Goal: Task Accomplishment & Management: Manage account settings

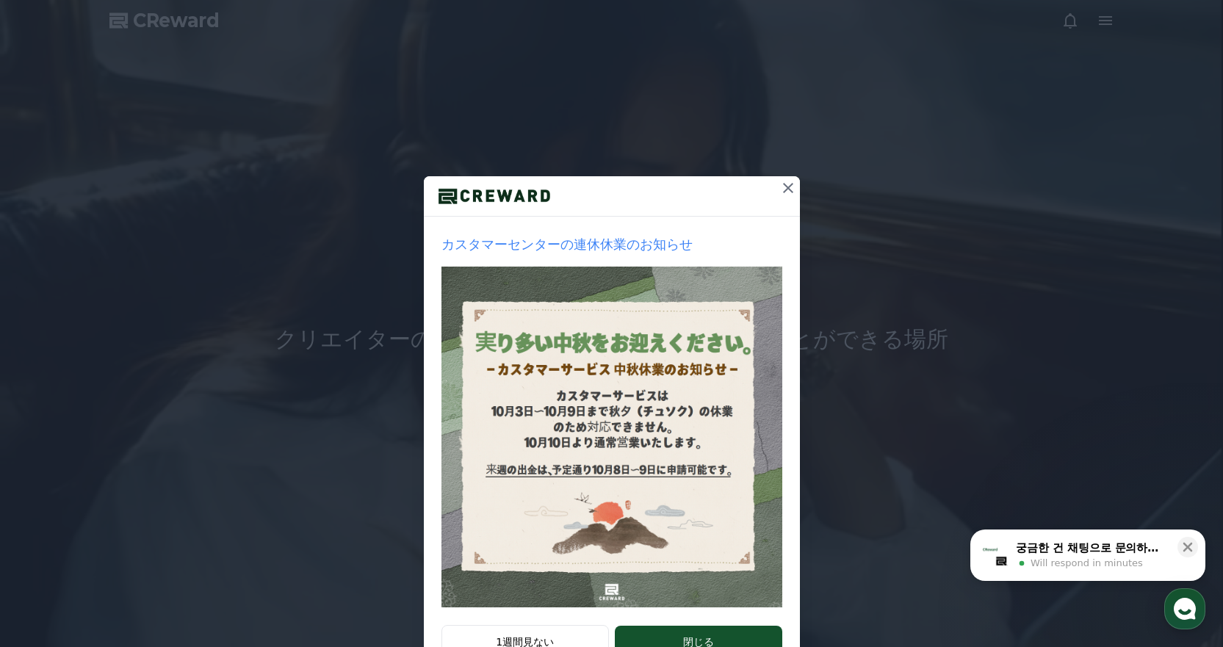
click at [770, 187] on div at bounding box center [612, 196] width 376 height 40
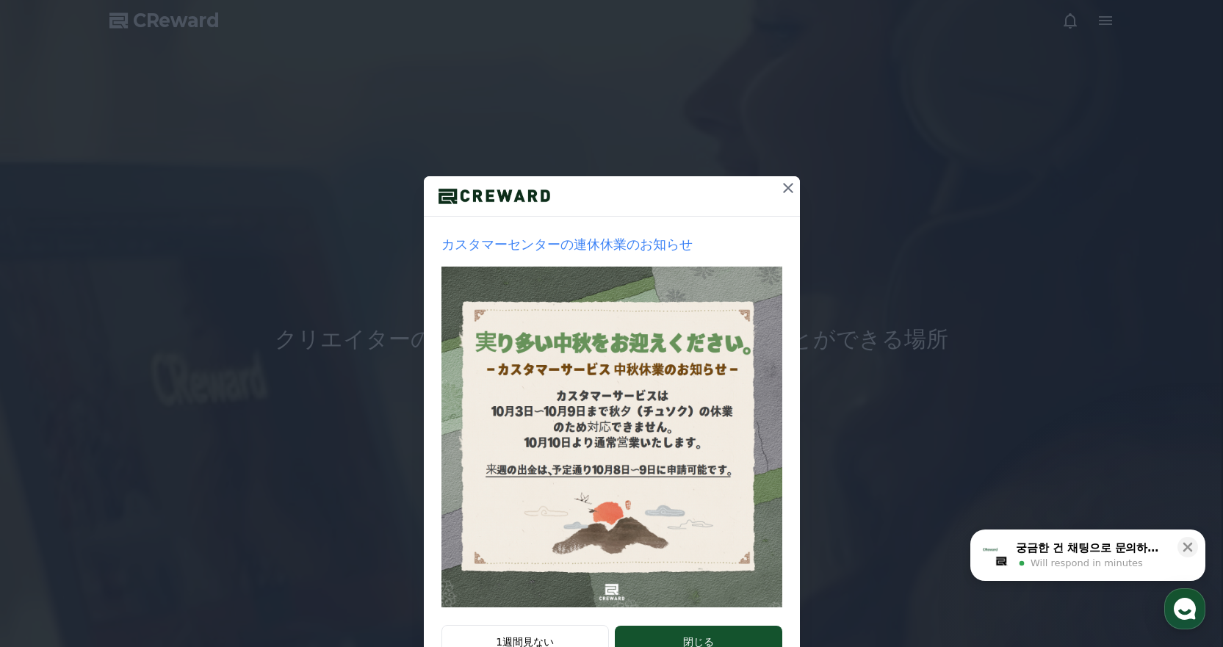
click at [779, 187] on icon at bounding box center [788, 188] width 18 height 18
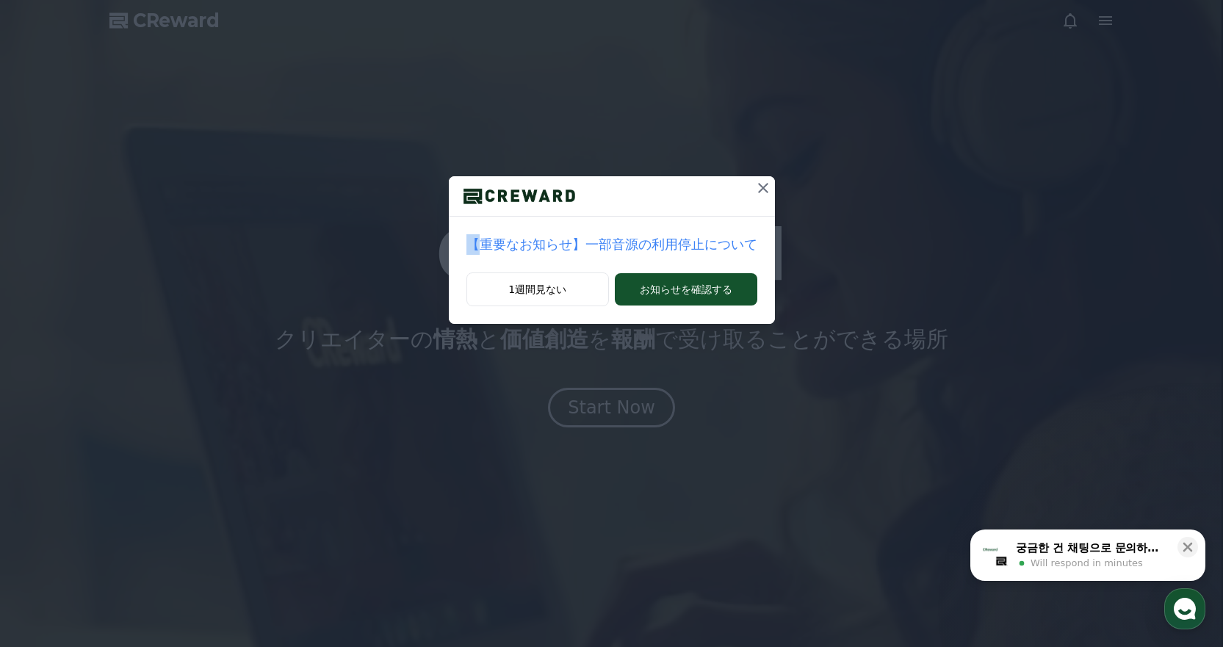
click at [778, 187] on div "【重要なお知らせ】一部音源の利用停止について 1週間見ない お知らせを確認する" at bounding box center [611, 173] width 1223 height 347
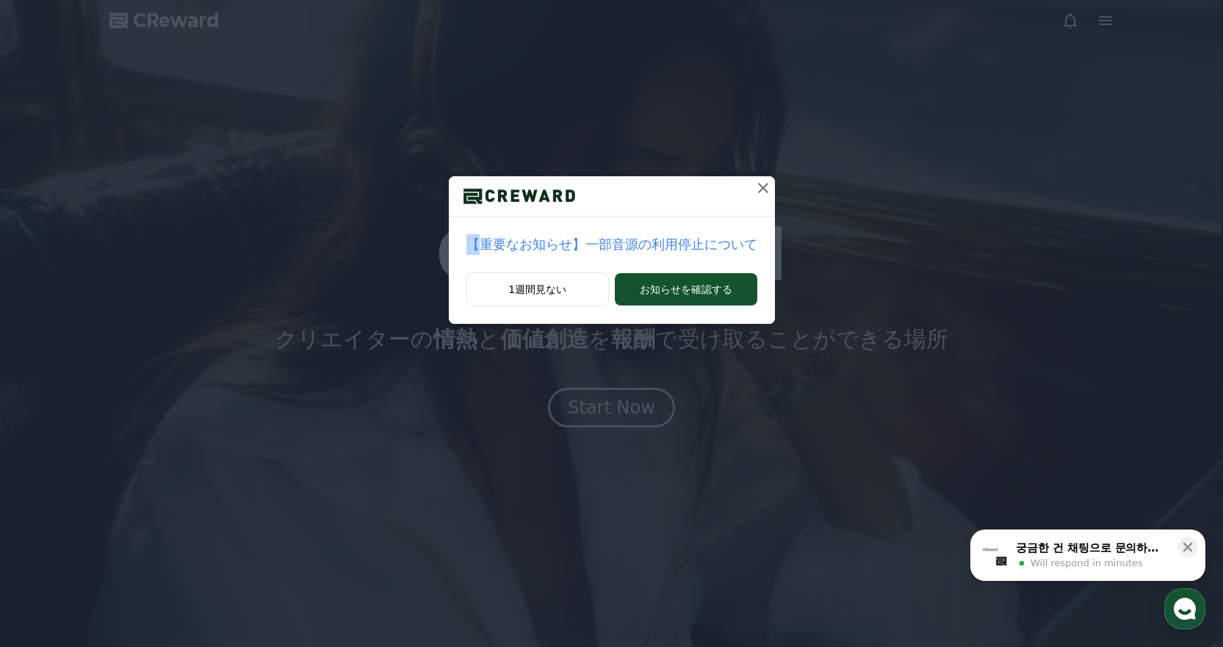
click at [754, 187] on icon at bounding box center [763, 188] width 18 height 18
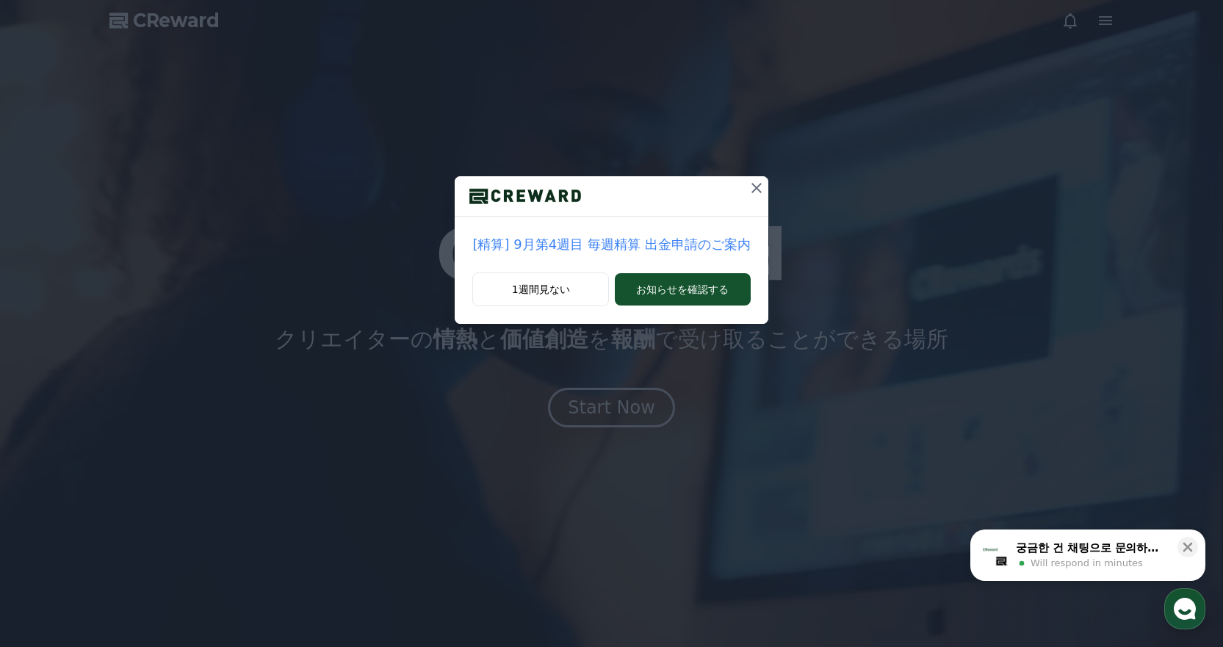
click at [752, 187] on icon at bounding box center [757, 188] width 10 height 10
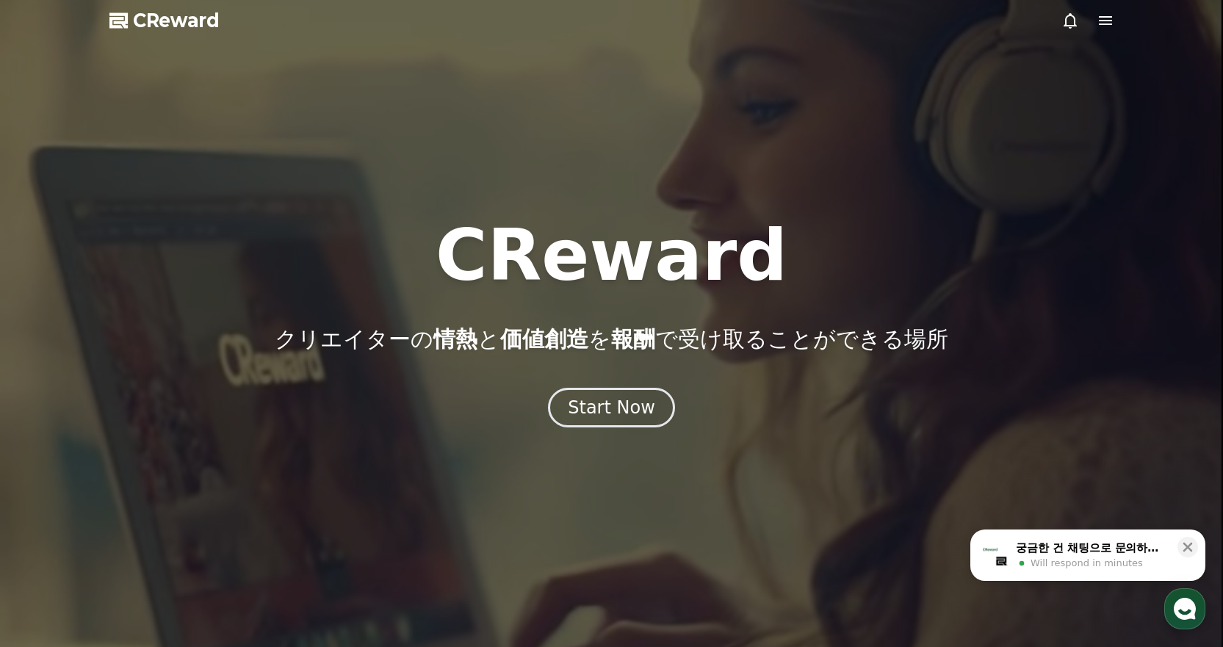
click at [1072, 21] on icon at bounding box center [1071, 21] width 18 height 18
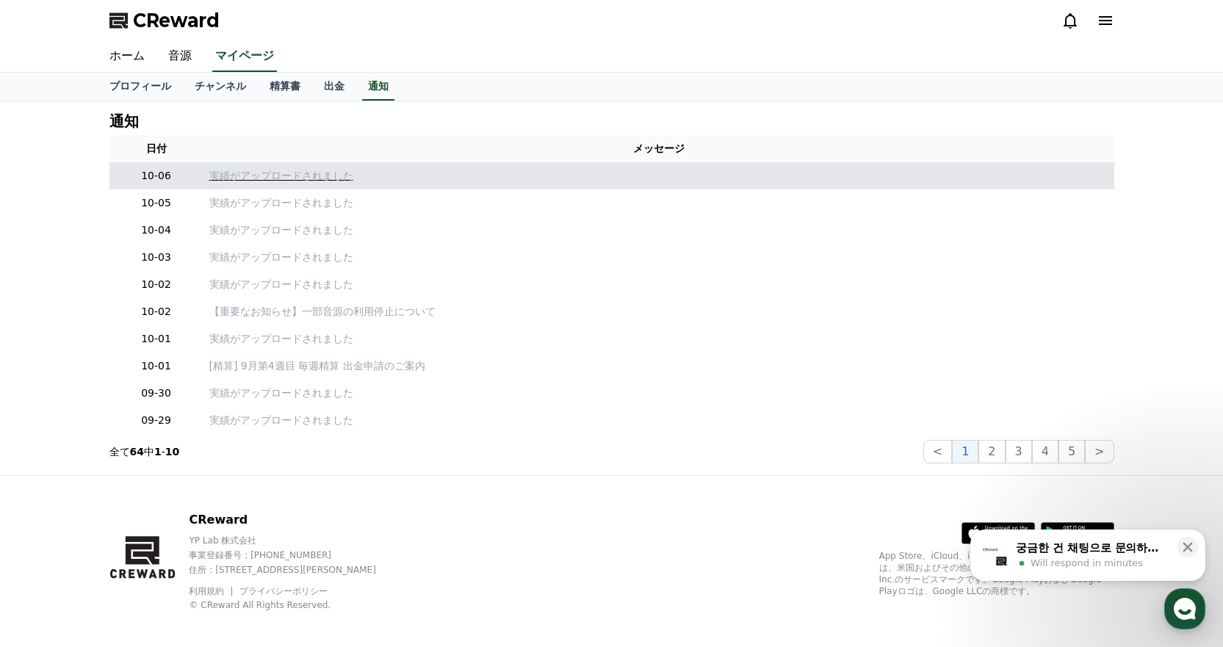
click at [275, 173] on p "実績がアップロードされました" at bounding box center [658, 175] width 899 height 15
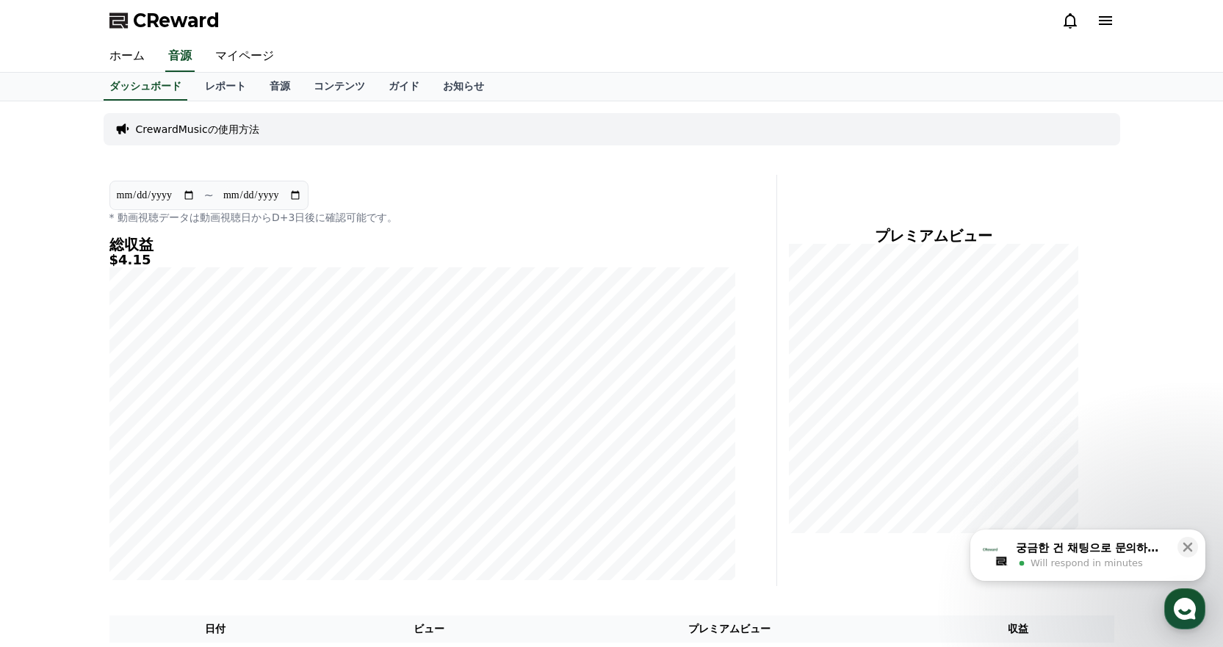
click at [184, 195] on input "**********" at bounding box center [155, 195] width 79 height 16
type input "**********"
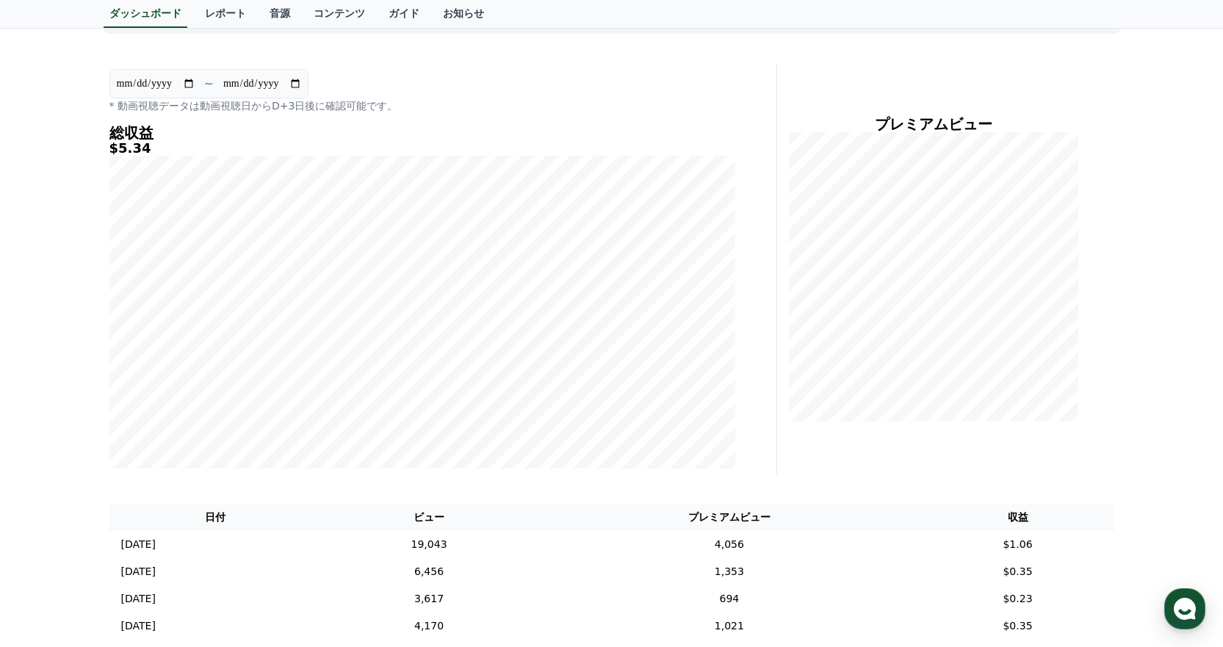
scroll to position [73, 0]
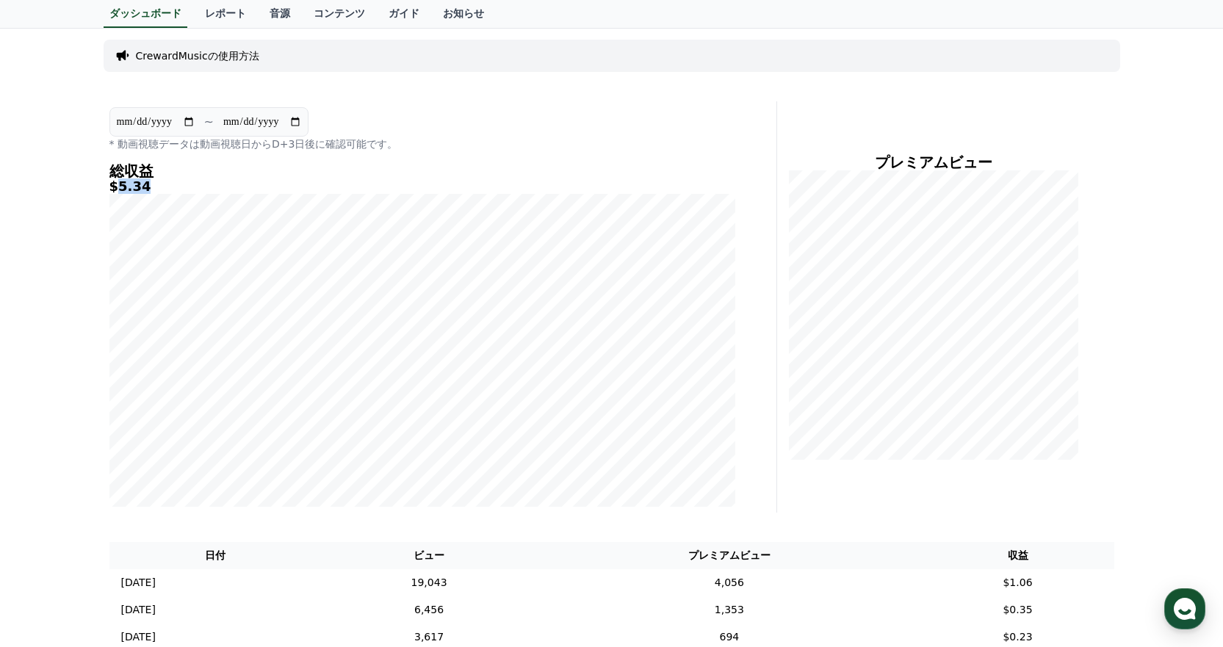
drag, startPoint x: 118, startPoint y: 188, endPoint x: 142, endPoint y: 187, distance: 24.3
click at [142, 187] on h5 "$5.34" at bounding box center [422, 186] width 626 height 15
click at [560, 140] on p "* 動画視聴データは動画視聴日からD+3日後に確認可能です。" at bounding box center [422, 144] width 626 height 15
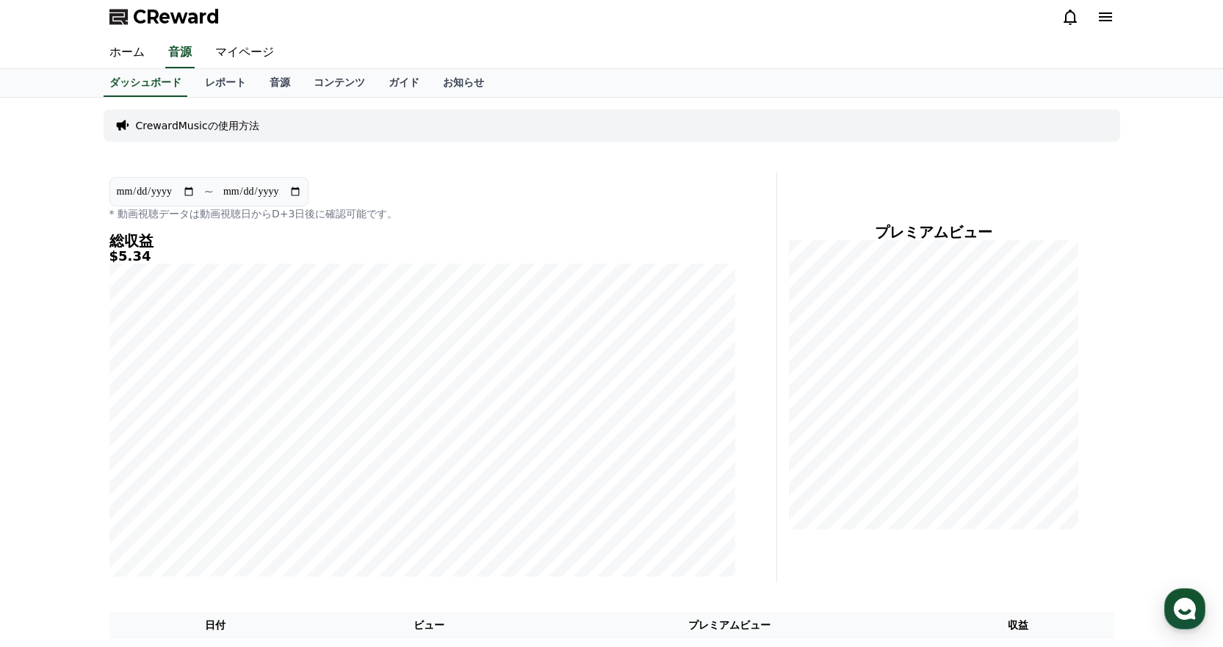
scroll to position [0, 0]
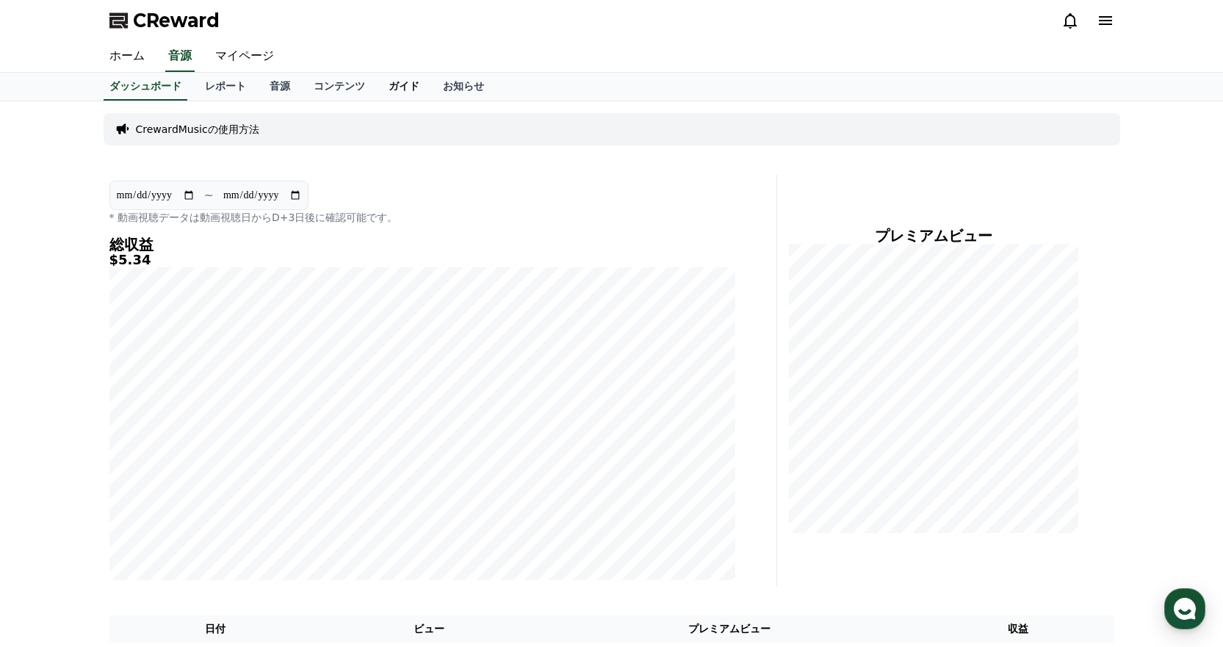
click at [377, 91] on link "ガイド" at bounding box center [404, 87] width 54 height 28
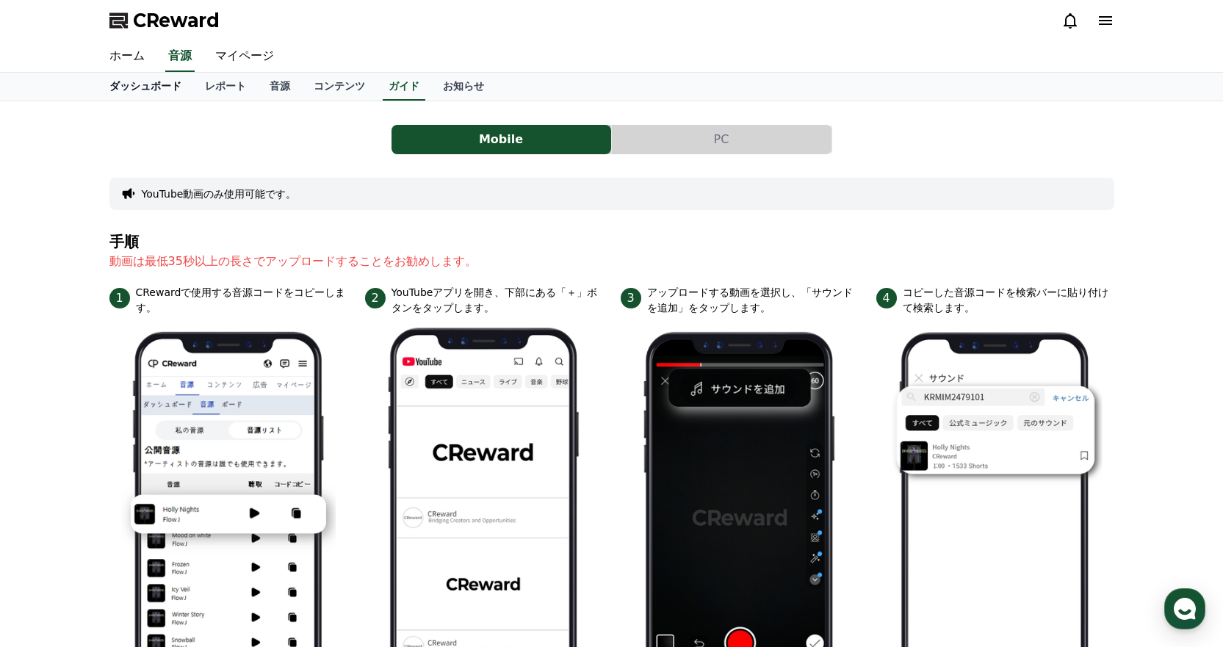
click at [150, 96] on link "ダッシュボード" at bounding box center [146, 87] width 96 height 28
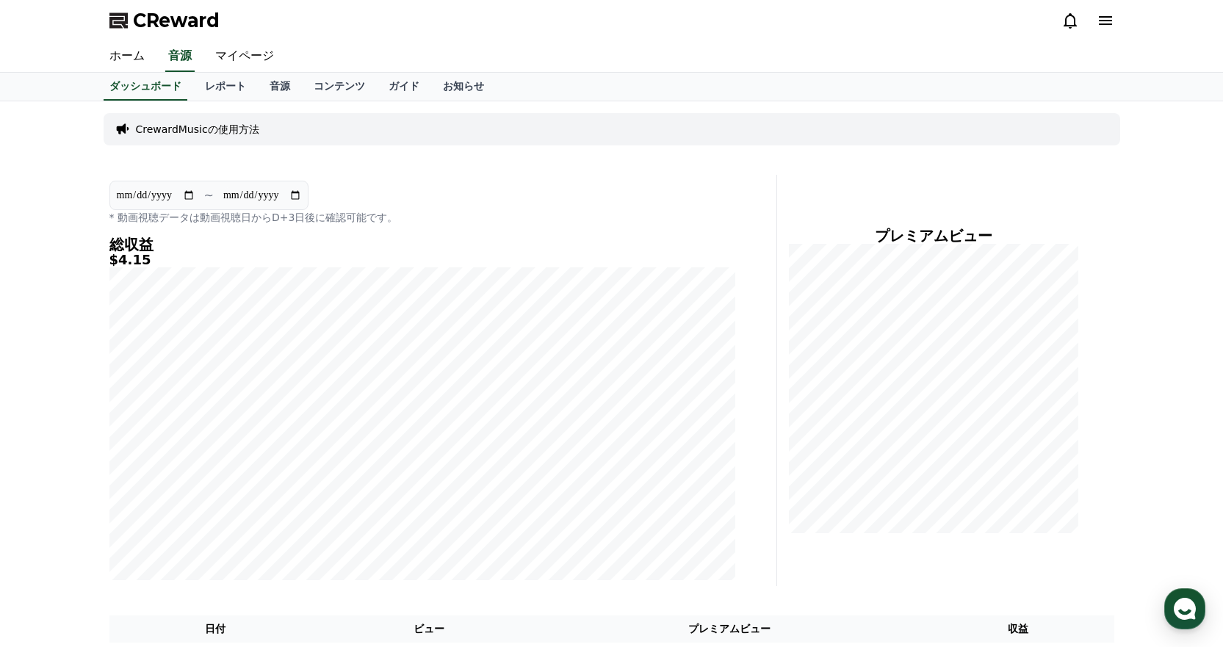
click at [168, 123] on p "CrewardMusicの使用方法" at bounding box center [197, 129] width 123 height 15
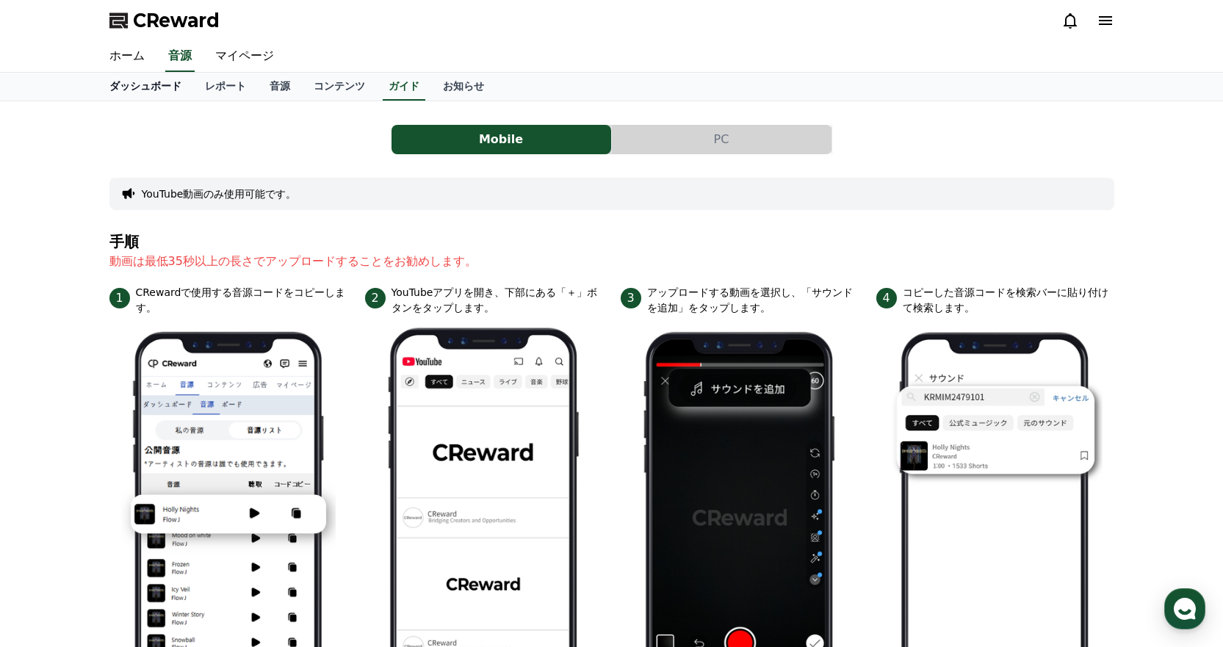
click at [137, 93] on link "ダッシュボード" at bounding box center [146, 87] width 96 height 28
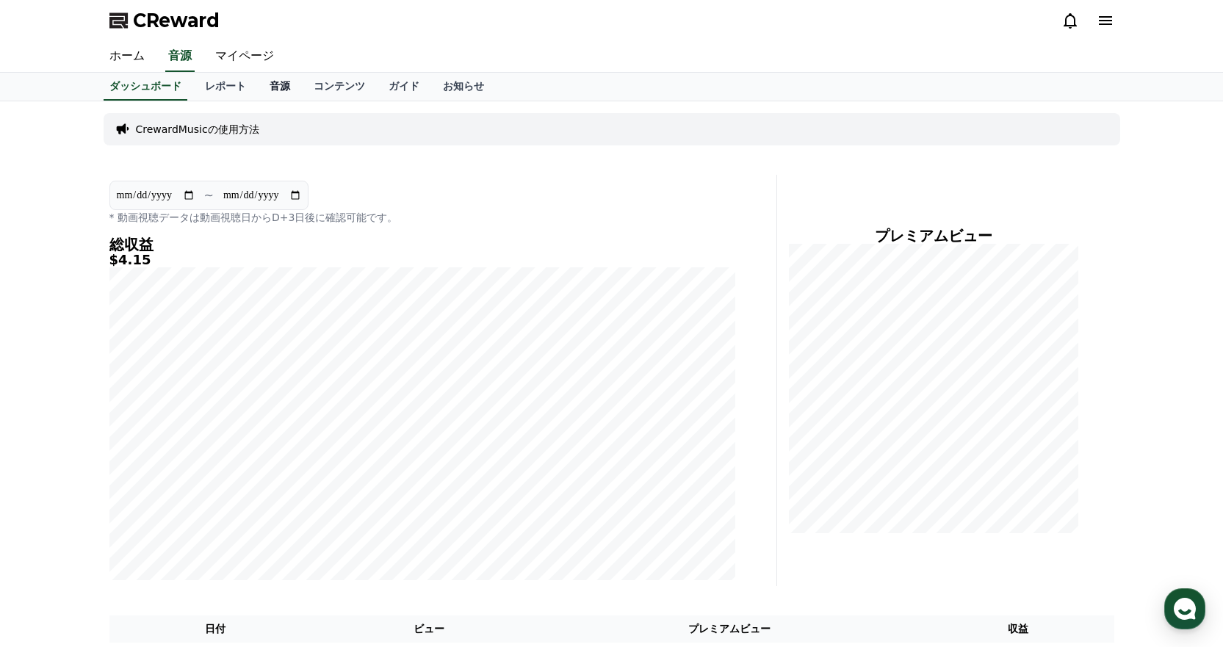
drag, startPoint x: 210, startPoint y: 90, endPoint x: 239, endPoint y: 93, distance: 29.5
click at [210, 90] on link "レポート" at bounding box center [225, 87] width 65 height 28
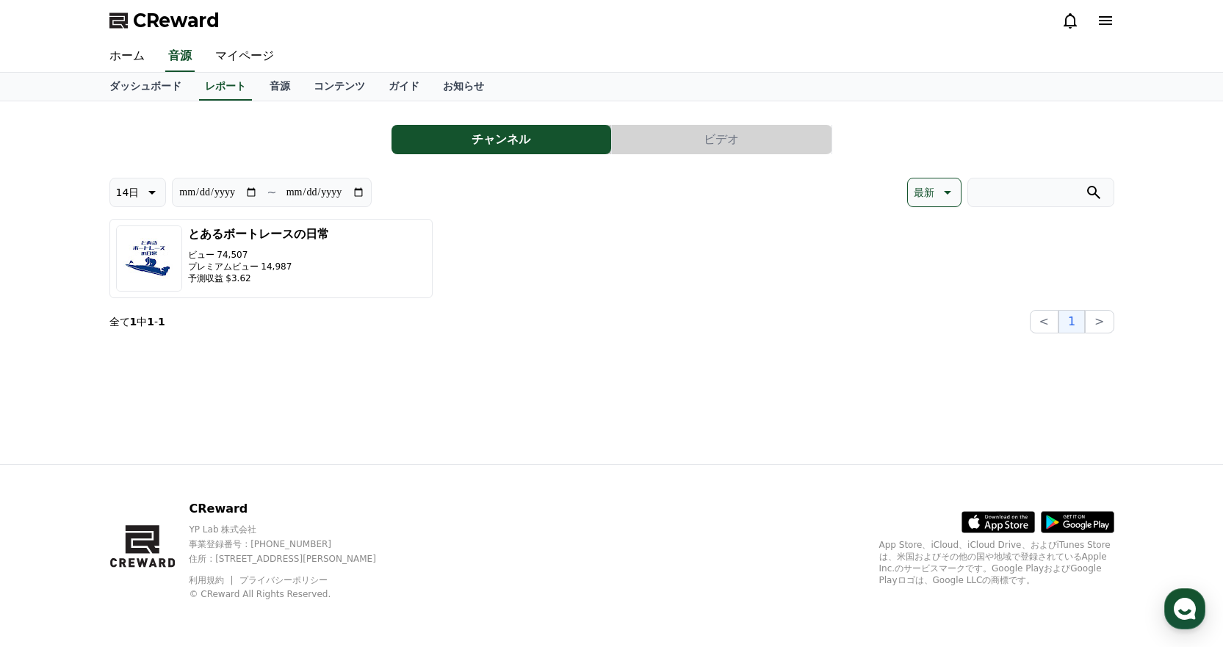
click at [688, 146] on button "ビデオ" at bounding box center [722, 139] width 220 height 29
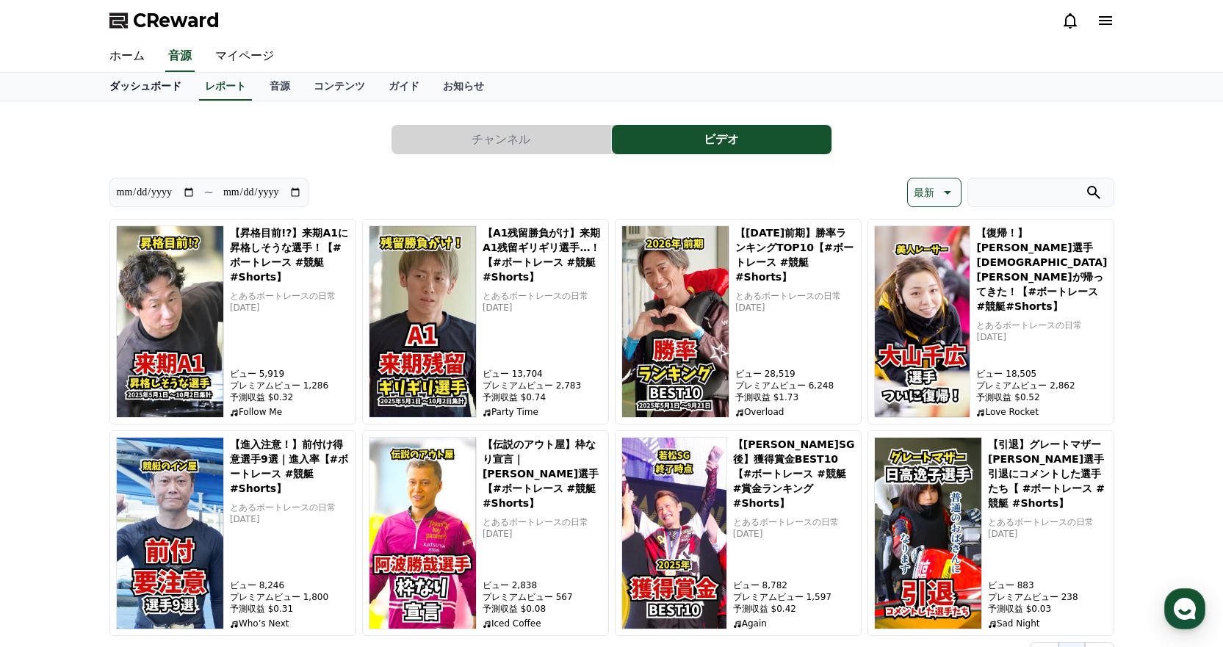
click at [129, 96] on link "ダッシュボード" at bounding box center [146, 87] width 96 height 28
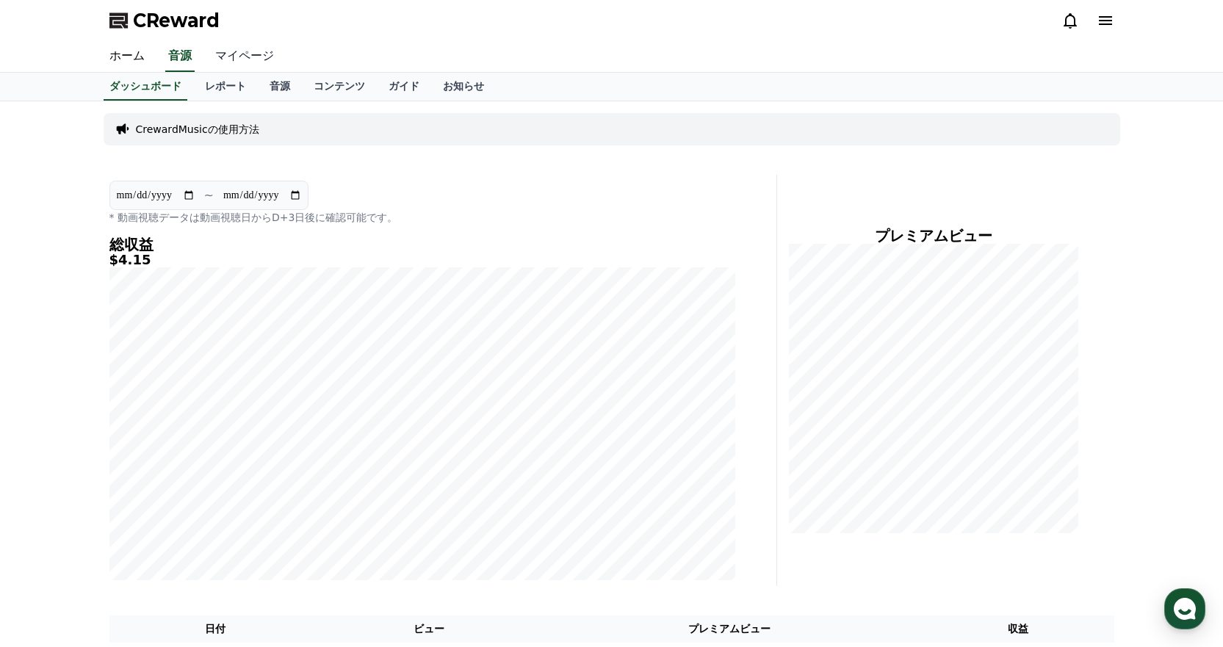
click at [225, 60] on link "マイページ" at bounding box center [244, 56] width 82 height 31
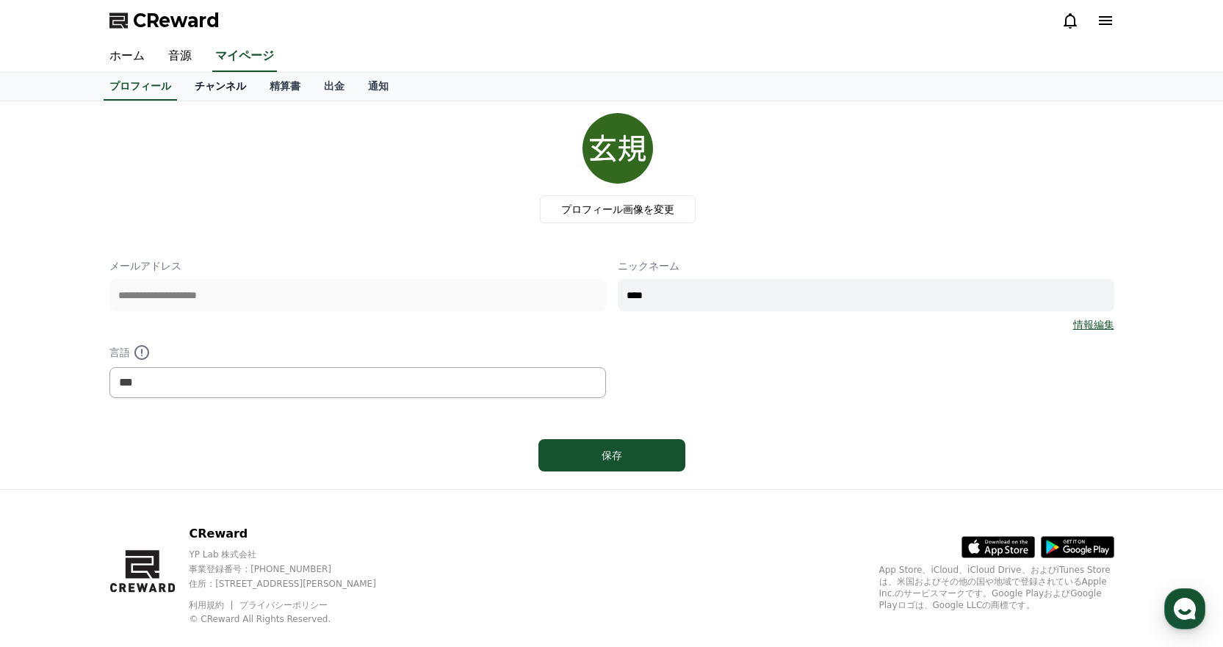
click at [205, 90] on link "チャンネル" at bounding box center [220, 87] width 75 height 28
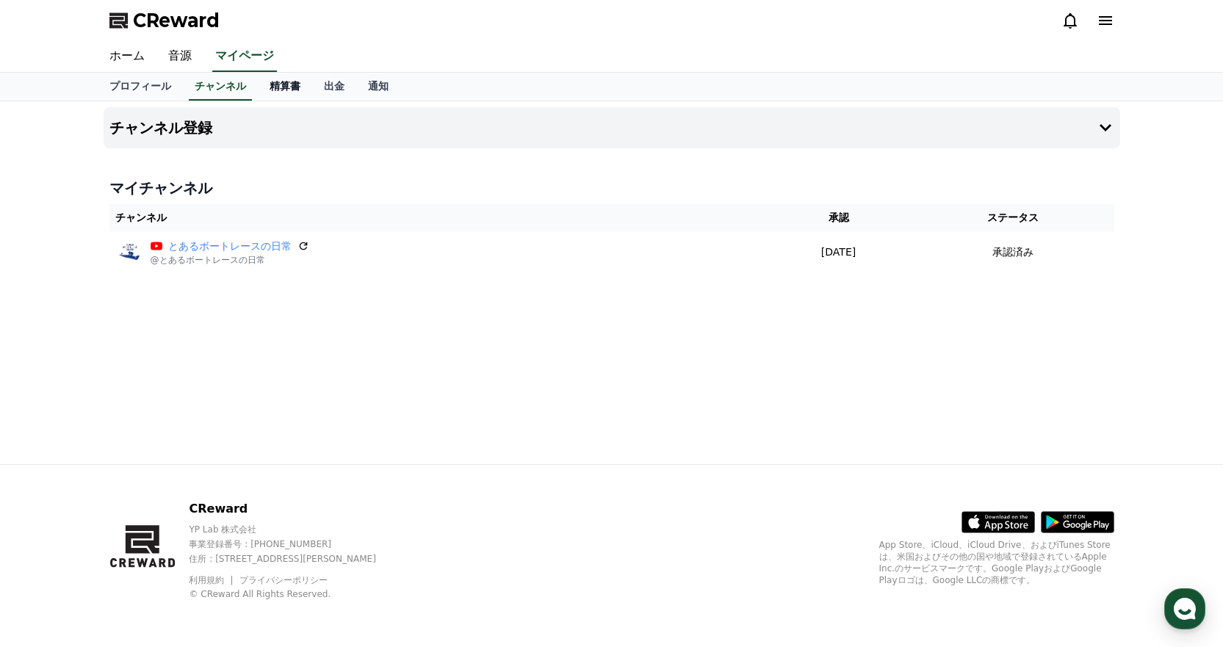
click at [258, 96] on link "精算書" at bounding box center [285, 87] width 54 height 28
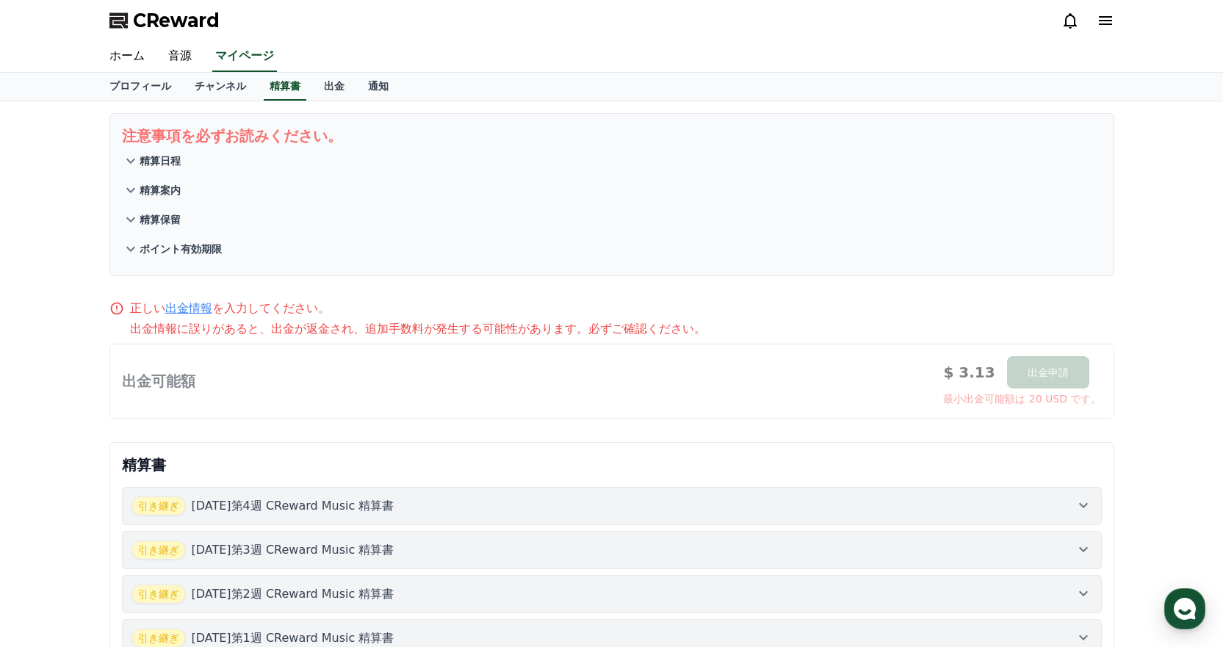
click at [131, 161] on icon at bounding box center [130, 161] width 9 height 5
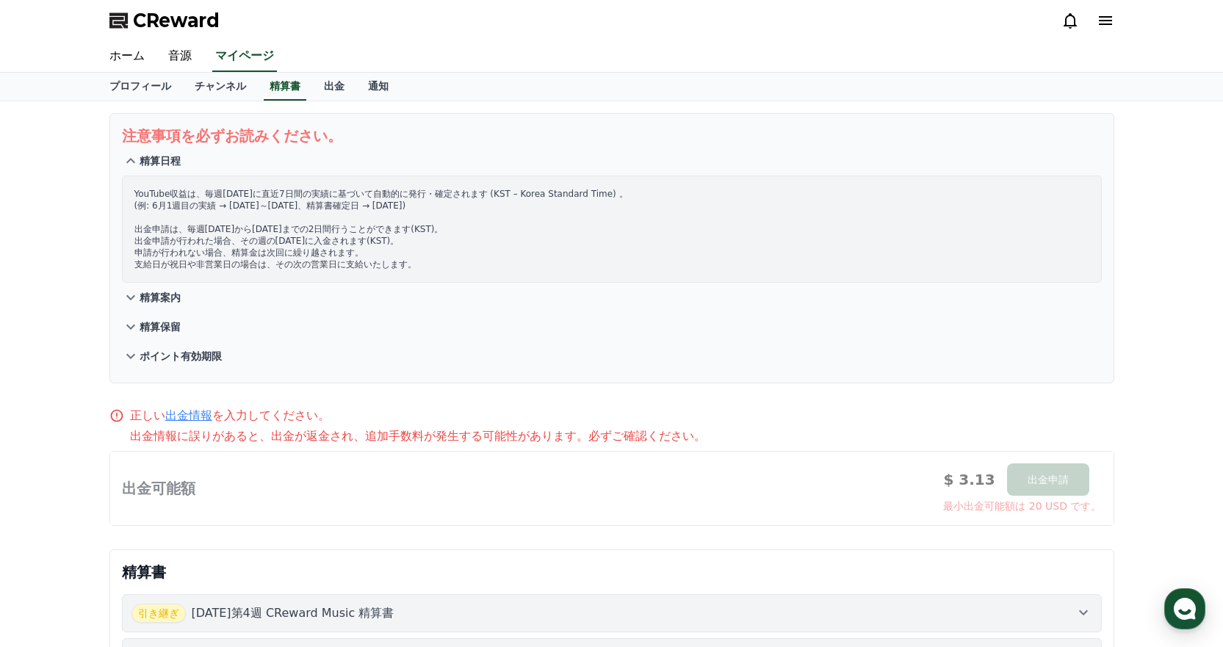
click at [134, 298] on icon at bounding box center [131, 298] width 18 height 18
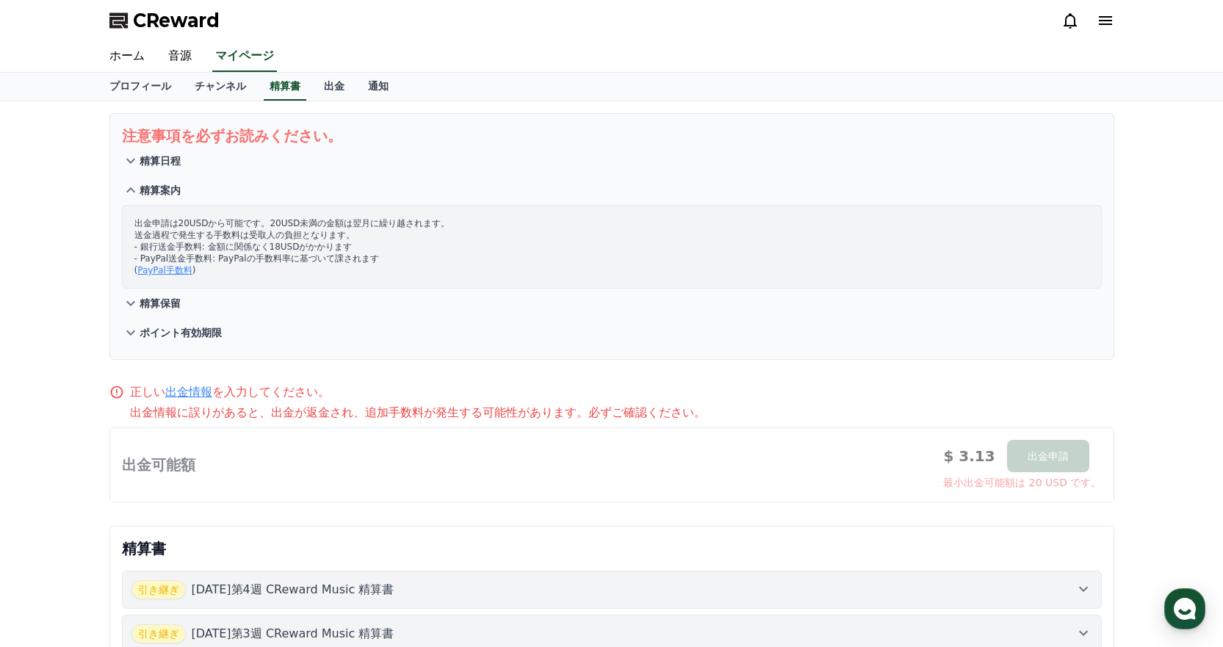
drag, startPoint x: 141, startPoint y: 236, endPoint x: 208, endPoint y: 237, distance: 66.9
click at [202, 237] on p "出金申請は20USDから可能です。20USD未満の金額は翌月に繰り越されます。 送金過程で発生する手数料は受取人の負担となります。 - 銀行送金手数料: 金額…" at bounding box center [611, 246] width 955 height 59
click at [251, 235] on p "出金申請は20USDから可能です。20USD未満の金額は翌月に繰り越されます。 送金過程で発生する手数料は受取人の負担となります。 - 銀行送金手数料: 金額…" at bounding box center [611, 246] width 955 height 59
drag, startPoint x: 159, startPoint y: 305, endPoint x: 146, endPoint y: 337, distance: 34.9
click at [159, 305] on p "精算保留" at bounding box center [160, 303] width 41 height 15
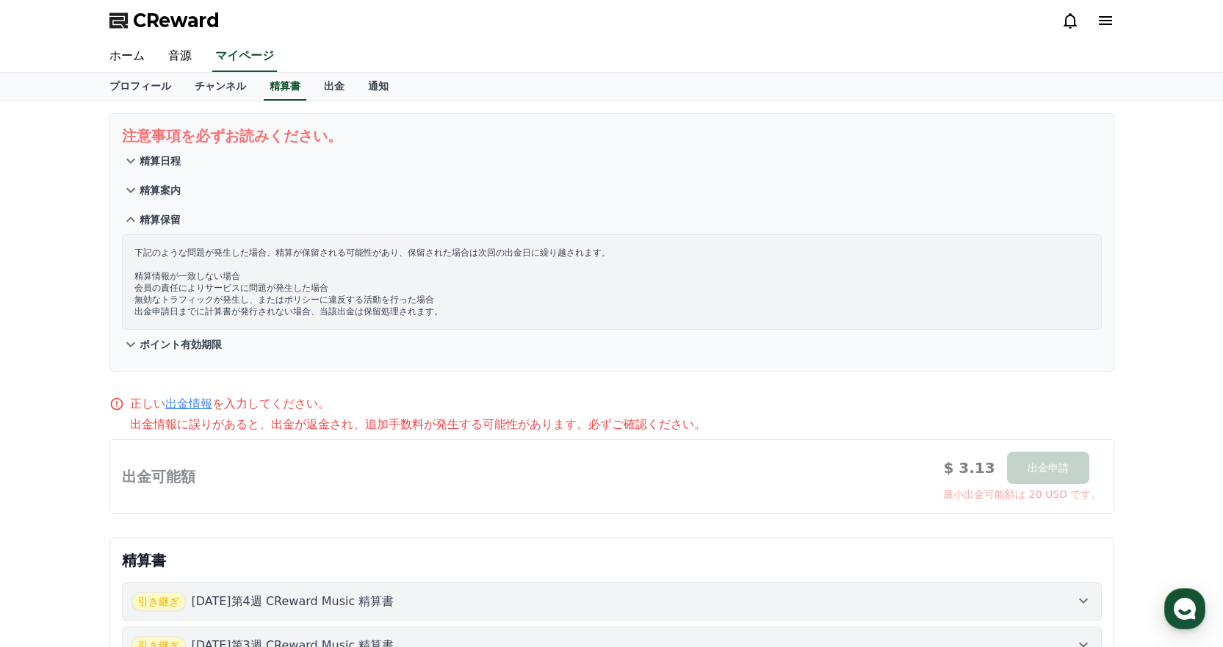
click at [172, 350] on p "ポイント有効期限" at bounding box center [181, 344] width 82 height 15
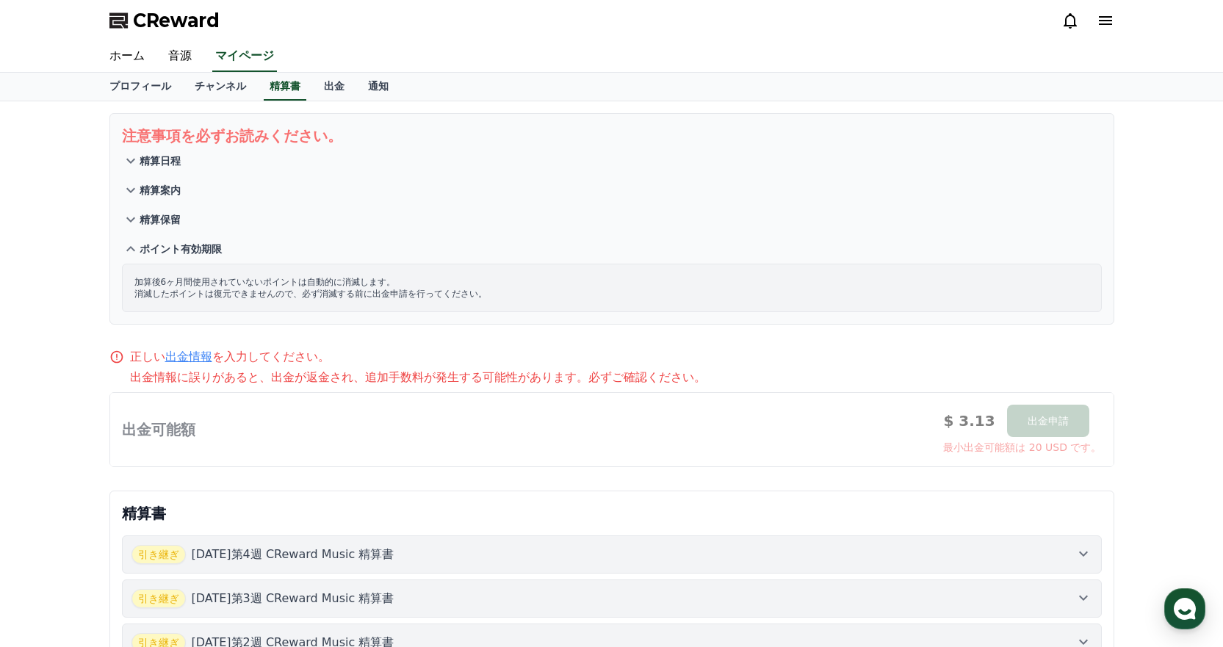
drag, startPoint x: 132, startPoint y: 284, endPoint x: 320, endPoint y: 289, distance: 188.1
click at [320, 289] on div "加算後6ヶ月間使用されていないポイントは自動的に消滅します。 消滅したポイントは復元できませんので、必ず消滅する前に出金申請を行ってください。" at bounding box center [612, 288] width 980 height 48
click at [389, 281] on p "加算後6ヶ月間使用されていないポイントは自動的に消滅します。 消滅したポイントは復元できませんので、必ず消滅する前に出金申請を行ってください。" at bounding box center [611, 288] width 955 height 24
click at [334, 292] on p "加算後6ヶ月間使用されていないポイントは自動的に消滅します。 消滅したポイントは復元できませんので、必ず消滅する前に出金申請を行ってください。" at bounding box center [611, 288] width 955 height 24
drag, startPoint x: 266, startPoint y: 300, endPoint x: 382, endPoint y: 295, distance: 116.2
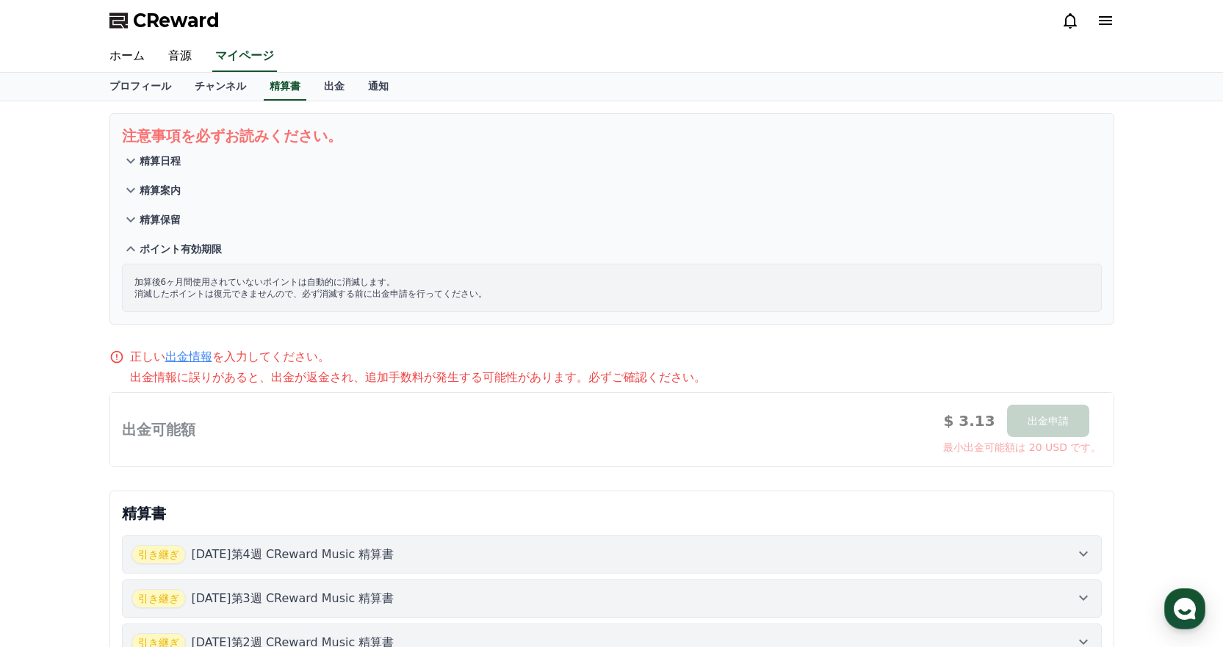
click at [382, 295] on div "加算後6ヶ月間使用されていないポイントは自動的に消滅します。 消滅したポイントは復元できませんので、必ず消滅する前に出金申請を行ってください。" at bounding box center [612, 288] width 980 height 48
click at [403, 294] on p "加算後6ヶ月間使用されていないポイントは自動的に消滅します。 消滅したポイントは復元できませんので、必ず消滅する前に出金申請を行ってください。" at bounding box center [611, 288] width 955 height 24
click at [128, 215] on icon at bounding box center [131, 220] width 18 height 18
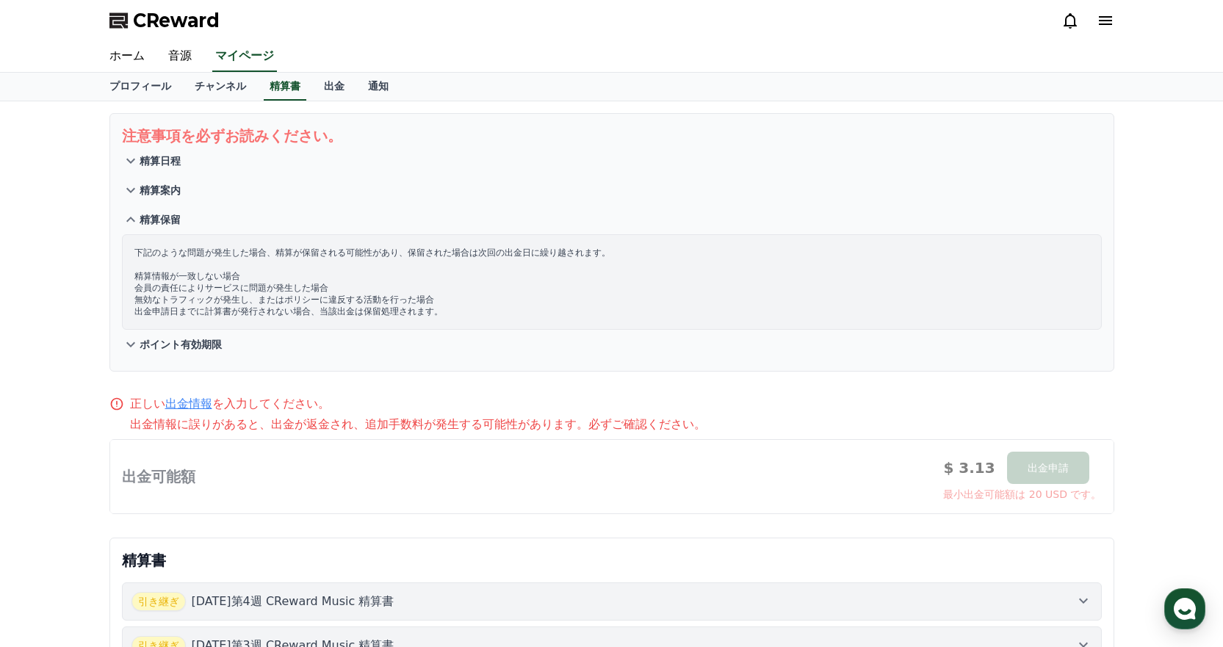
click at [135, 193] on icon at bounding box center [131, 190] width 18 height 18
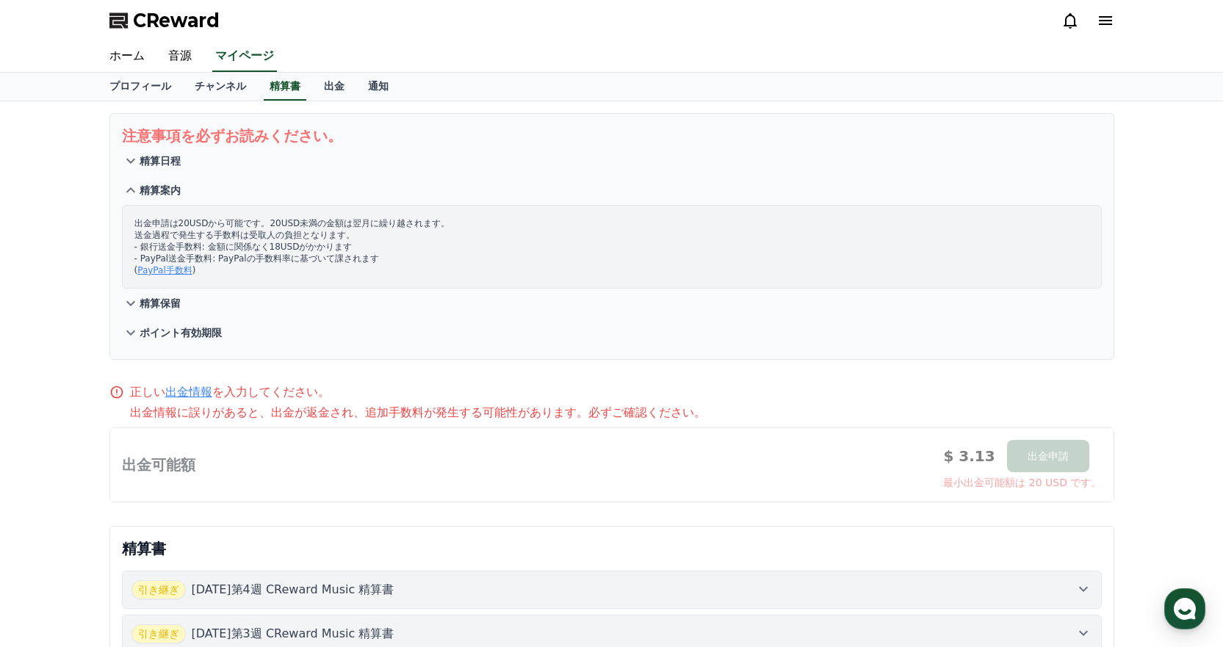
click at [159, 273] on link "PayPal手数料" at bounding box center [164, 270] width 55 height 10
click at [183, 462] on div at bounding box center [612, 464] width 1004 height 73
drag, startPoint x: 170, startPoint y: 55, endPoint x: 162, endPoint y: 58, distance: 9.3
click at [170, 55] on link "音源" at bounding box center [179, 56] width 47 height 31
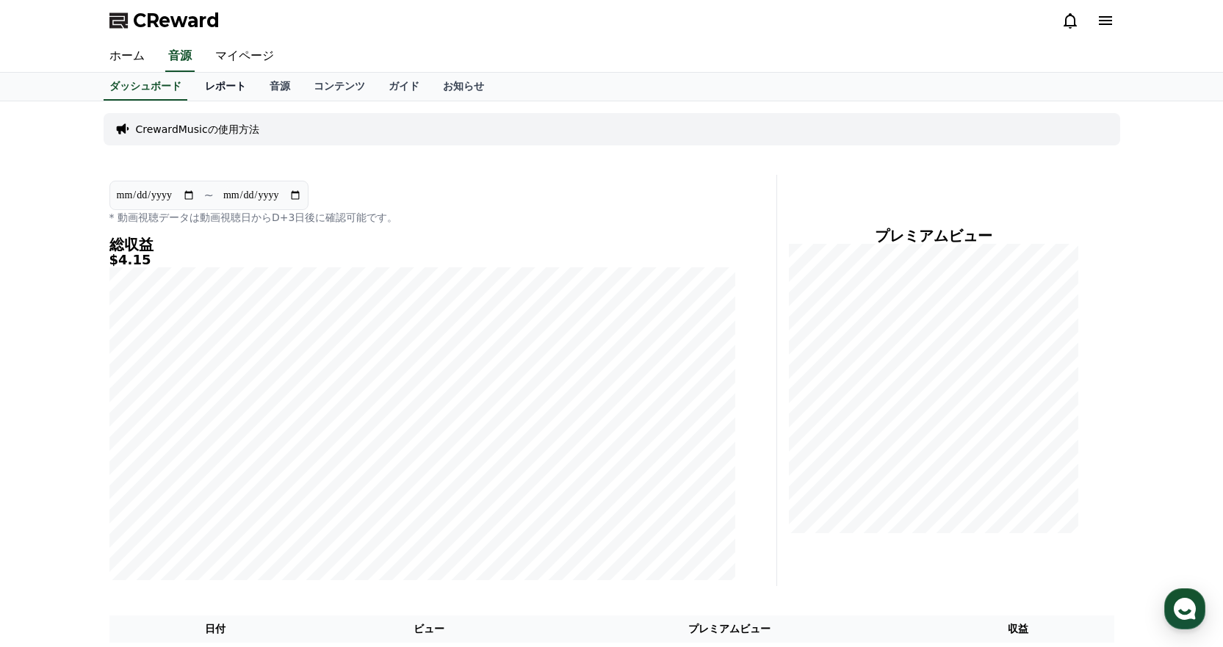
click at [193, 91] on link "レポート" at bounding box center [225, 87] width 65 height 28
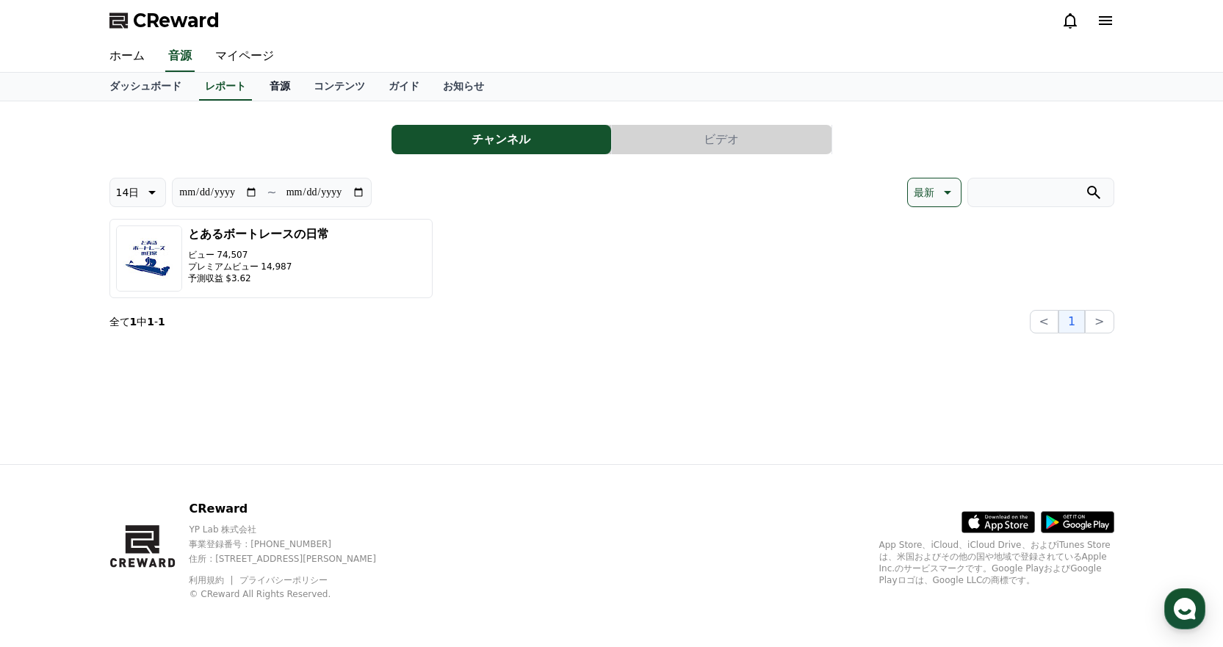
click at [258, 89] on link "音源" at bounding box center [280, 87] width 44 height 28
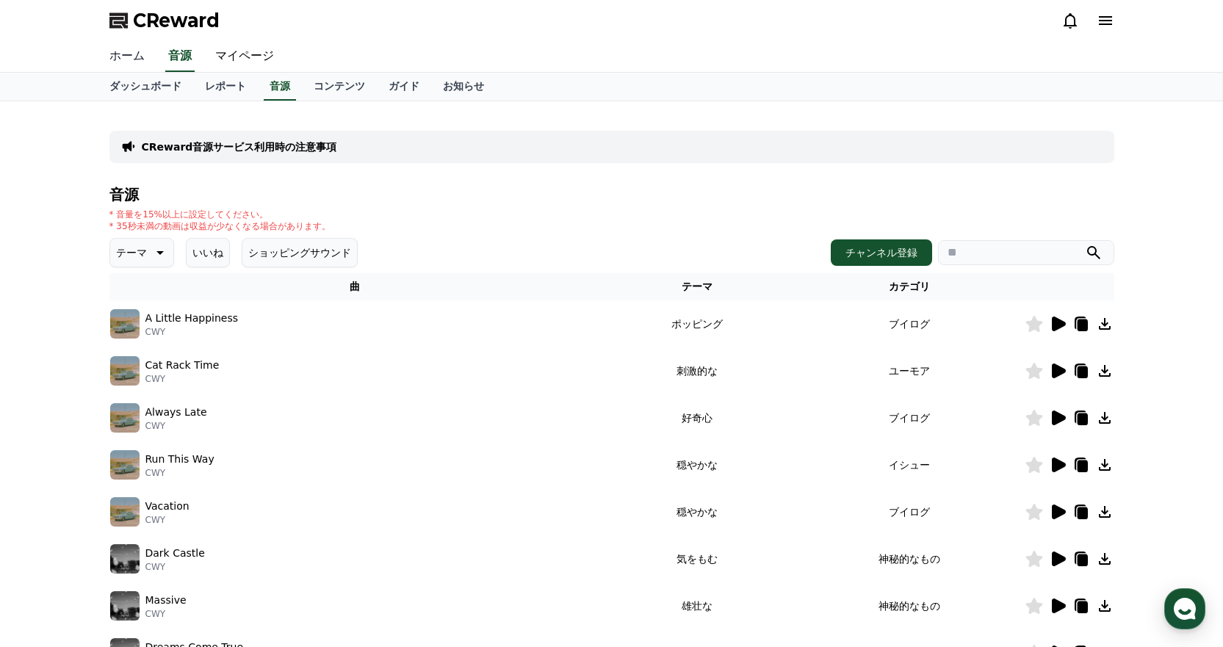
click at [123, 62] on link "ホーム" at bounding box center [127, 56] width 59 height 31
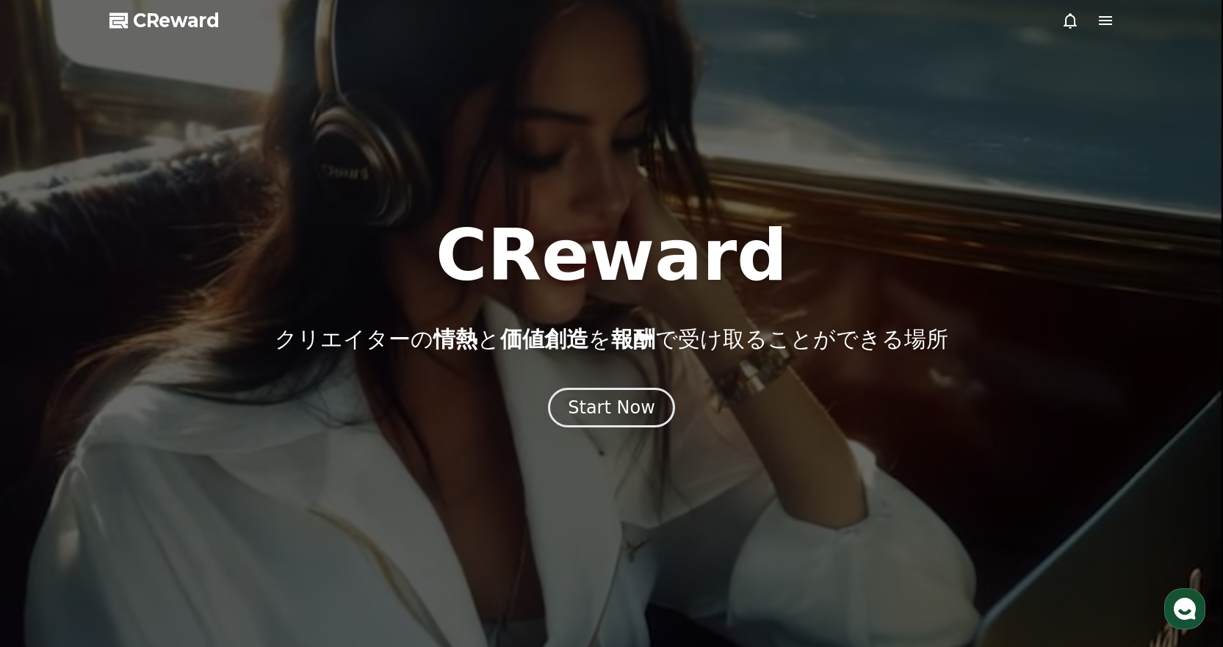
click at [1065, 23] on icon at bounding box center [1070, 20] width 13 height 15
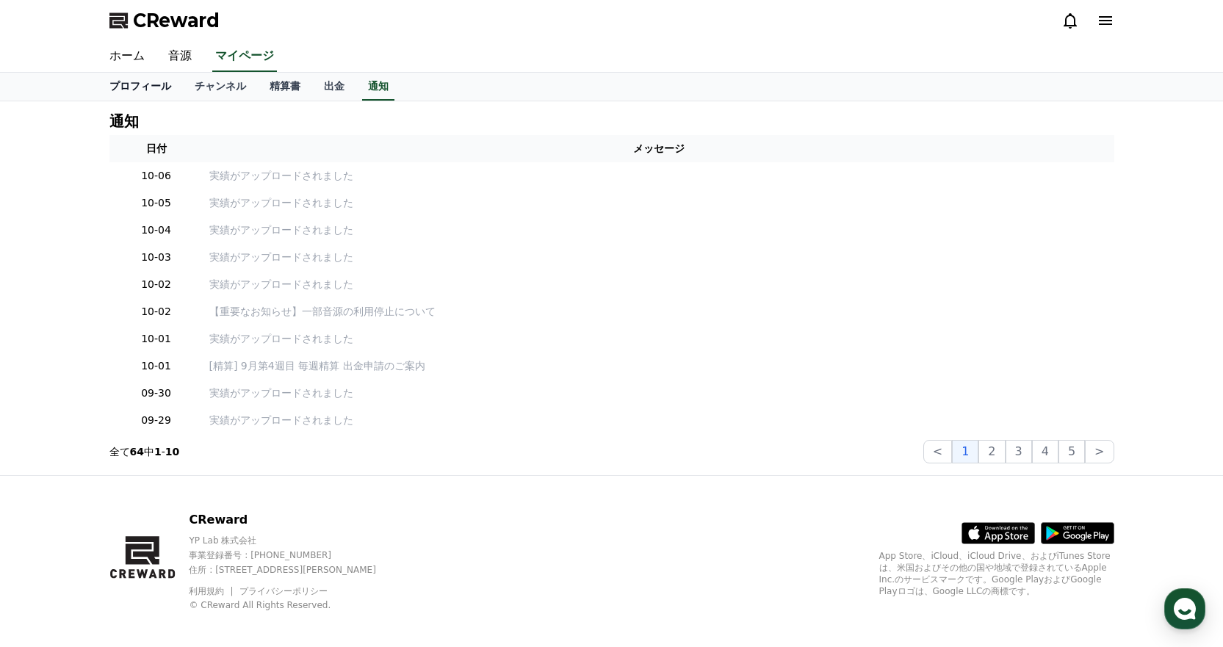
click at [133, 84] on link "プロフィール" at bounding box center [140, 87] width 85 height 28
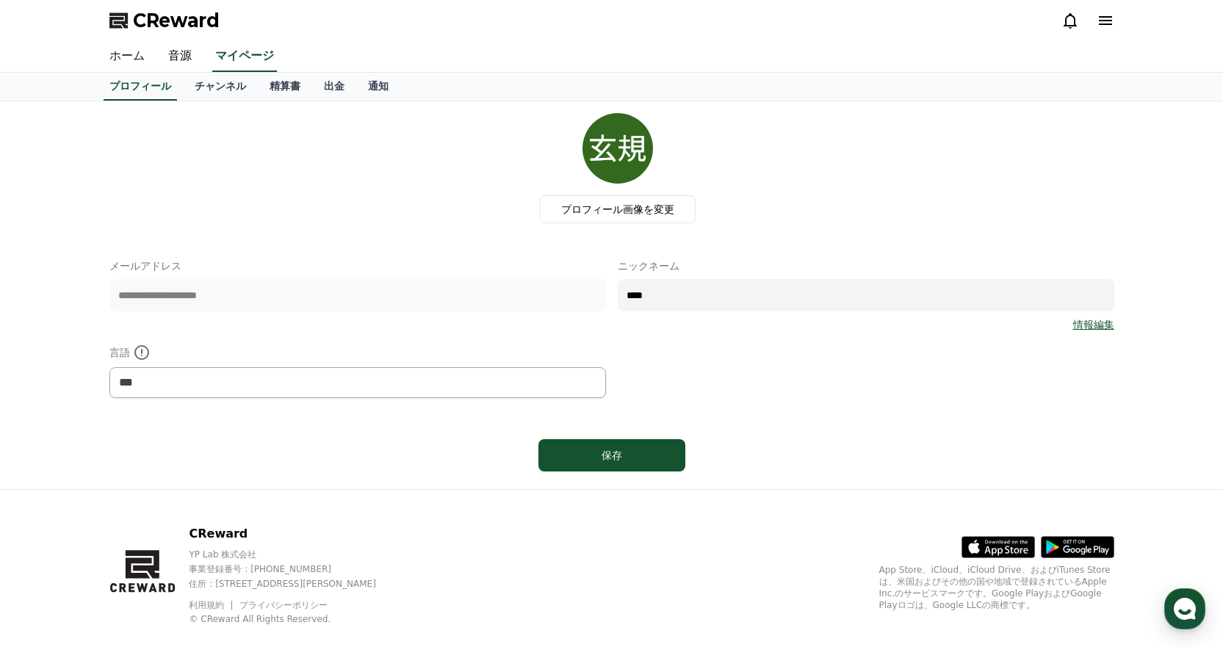
click at [129, 61] on link "ホーム" at bounding box center [127, 56] width 59 height 31
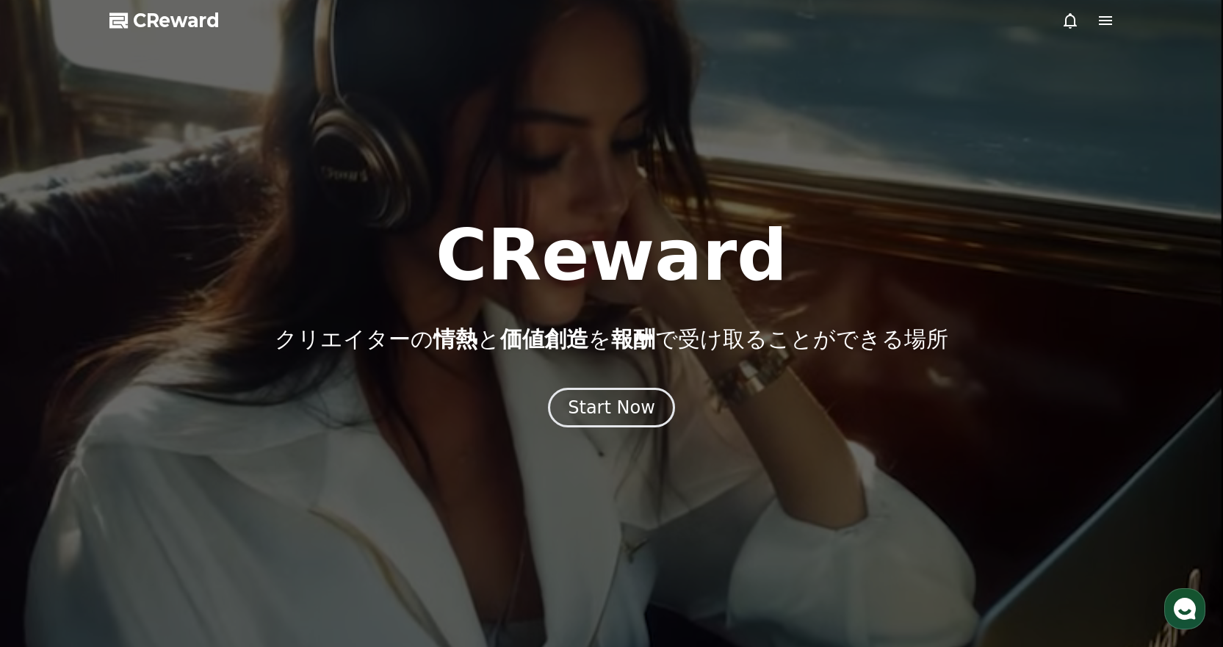
click at [1072, 23] on icon at bounding box center [1071, 21] width 18 height 18
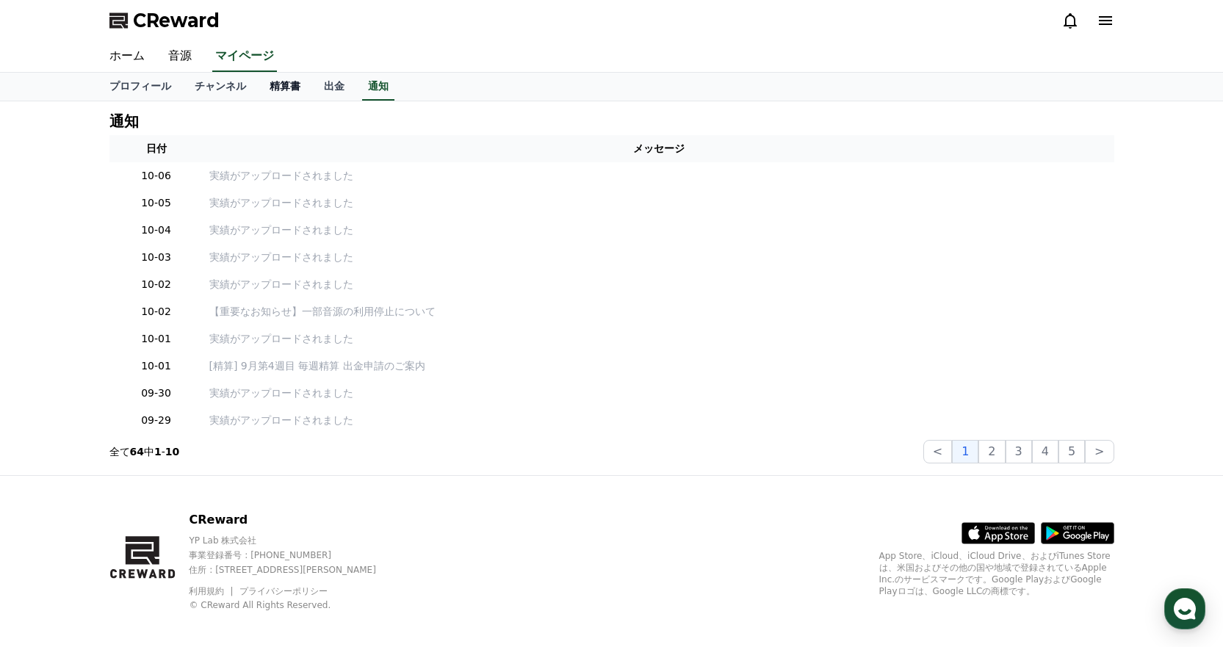
click at [258, 82] on link "精算書" at bounding box center [285, 87] width 54 height 28
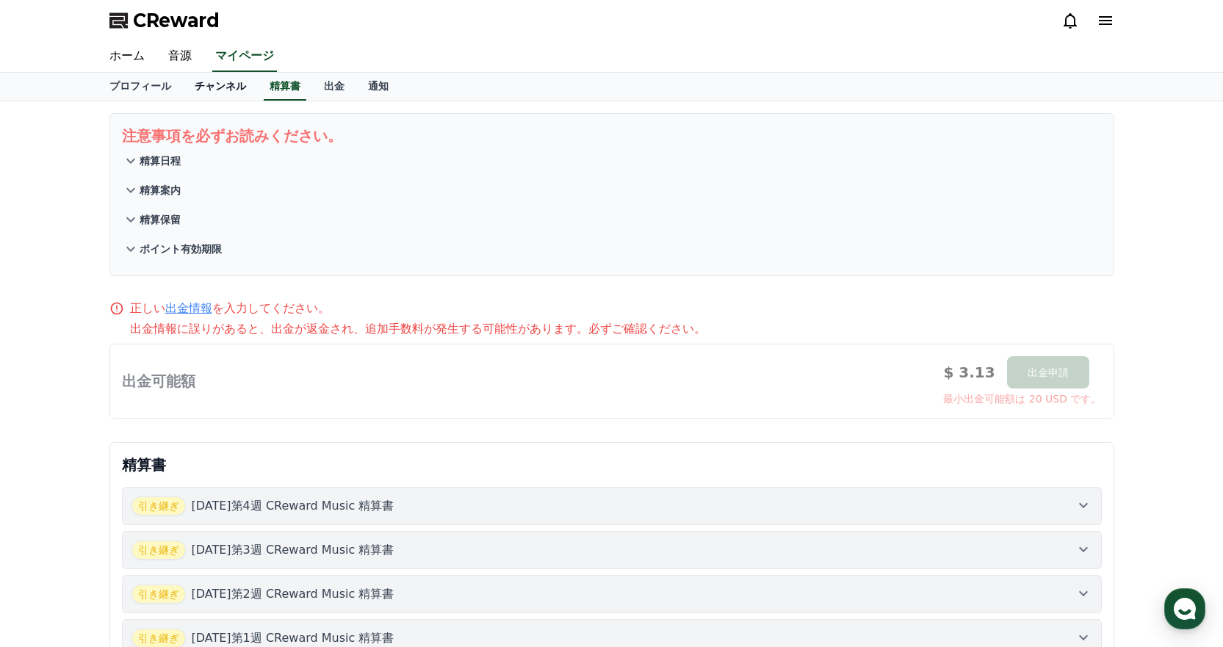
click at [190, 95] on link "チャンネル" at bounding box center [220, 87] width 75 height 28
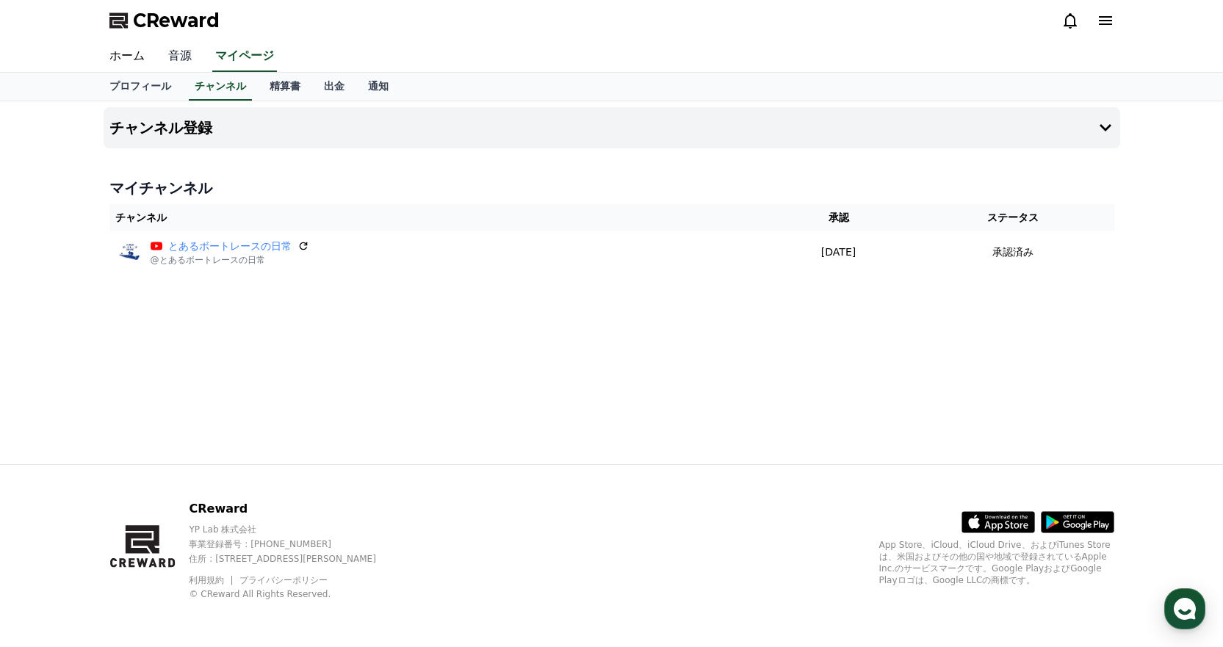
click at [165, 56] on link "音源" at bounding box center [179, 56] width 47 height 31
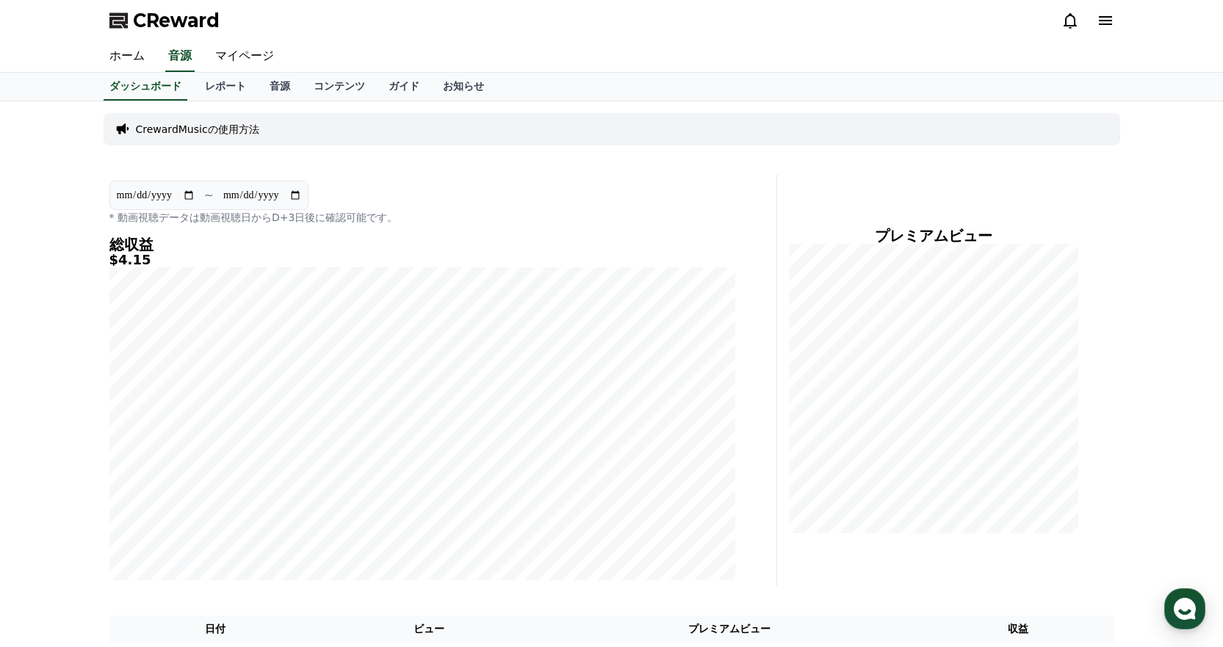
click at [185, 194] on input "**********" at bounding box center [155, 195] width 79 height 16
click at [189, 197] on input "**********" at bounding box center [155, 195] width 79 height 16
type input "**********"
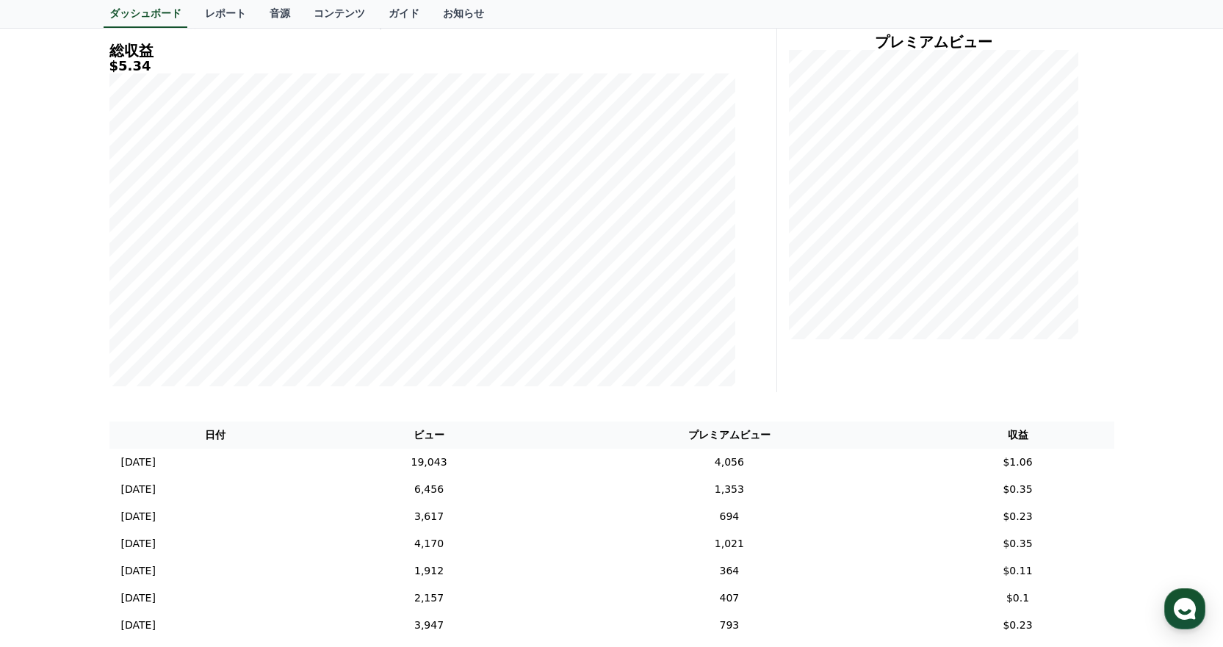
scroll to position [220, 0]
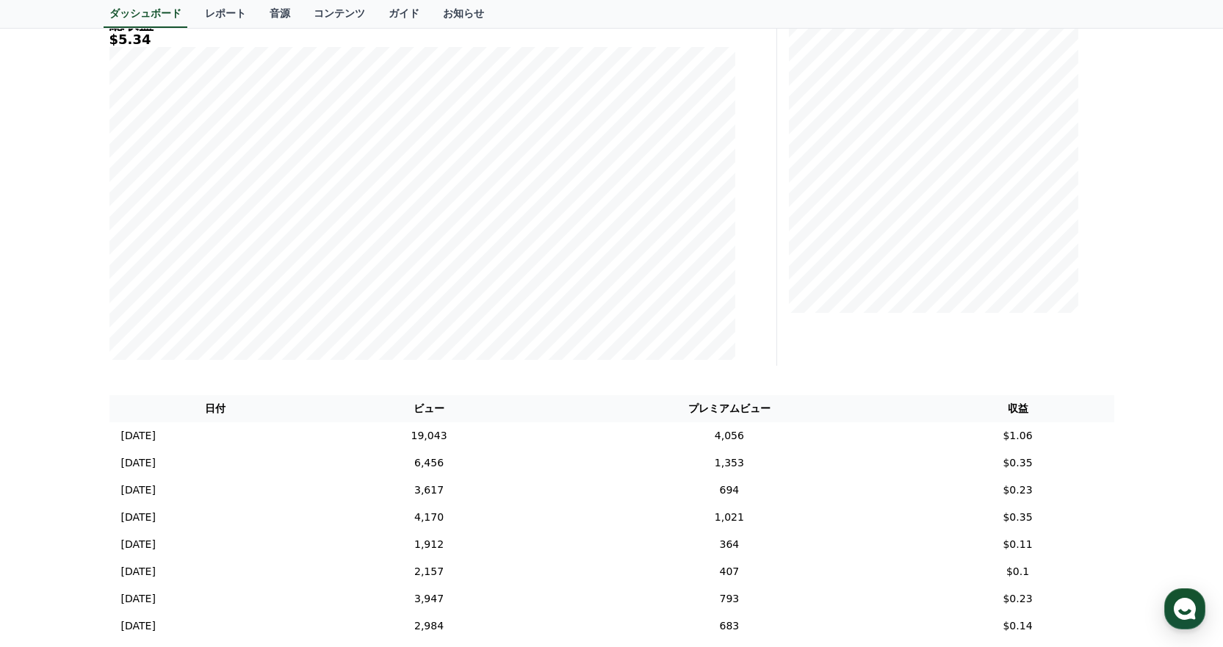
click at [1190, 359] on div "**********" at bounding box center [611, 474] width 1223 height 1187
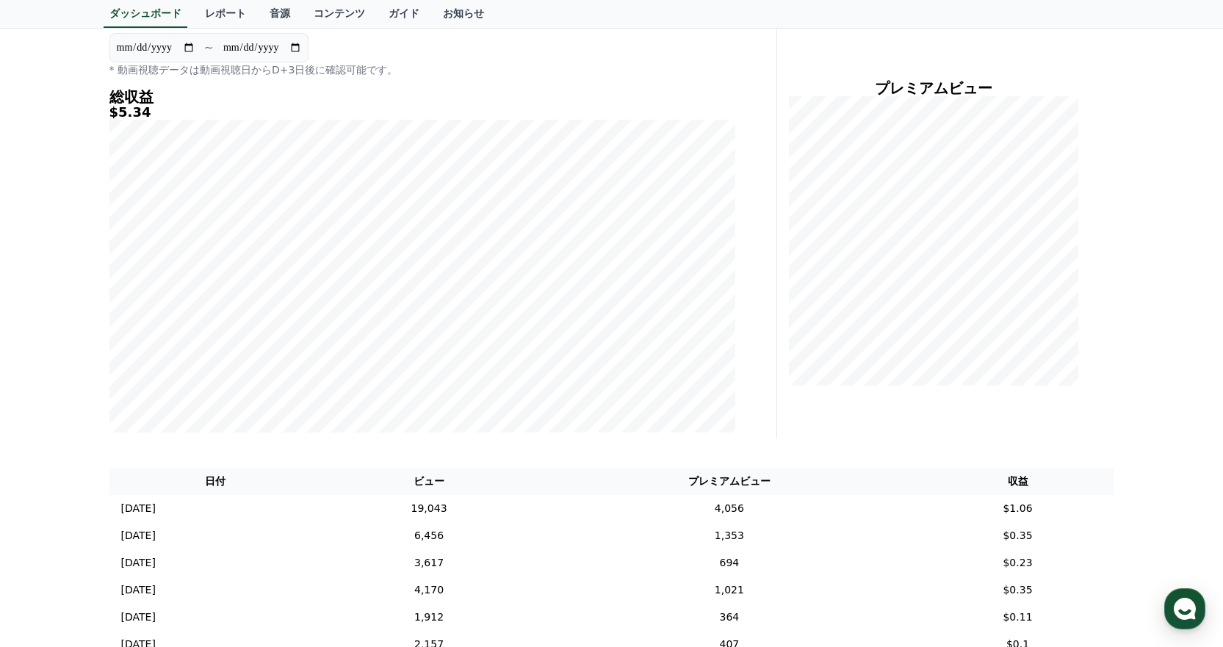
scroll to position [147, 0]
click at [1129, 165] on div "**********" at bounding box center [611, 547] width 1223 height 1187
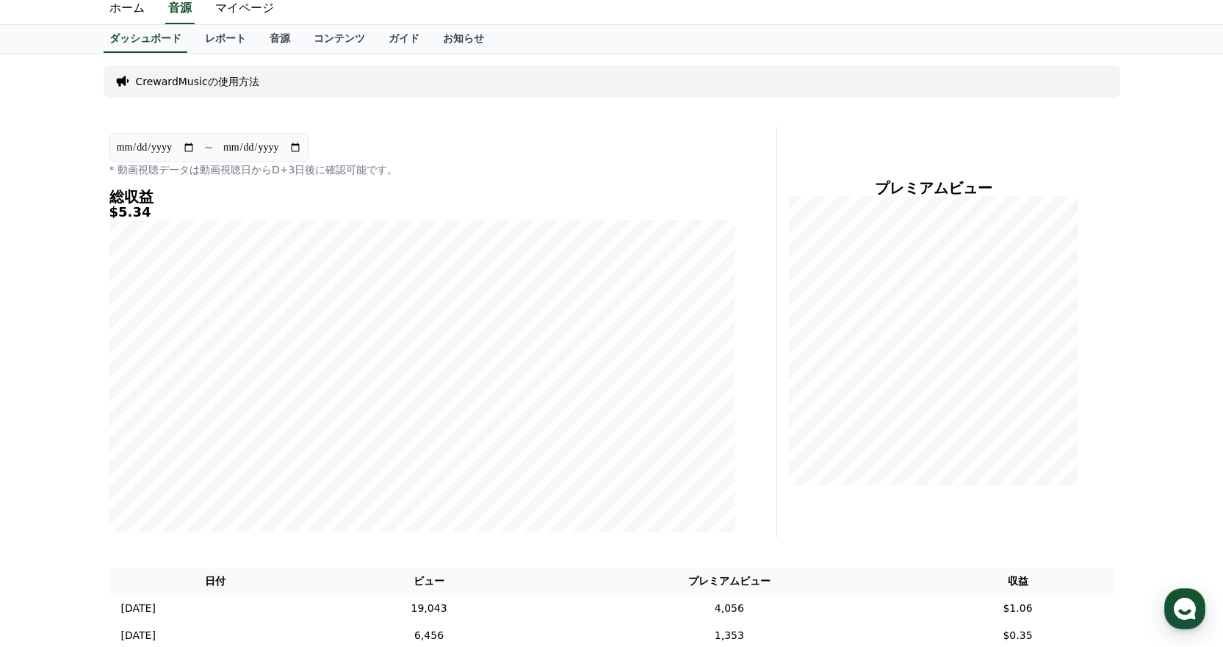
scroll to position [0, 0]
